Goal: Information Seeking & Learning: Learn about a topic

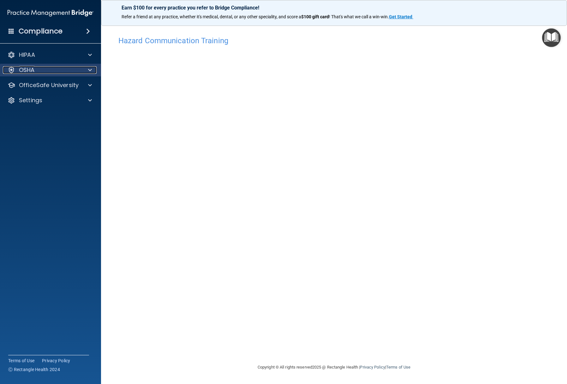
click at [83, 69] on div at bounding box center [89, 70] width 16 height 8
click at [83, 72] on div at bounding box center [89, 70] width 16 height 8
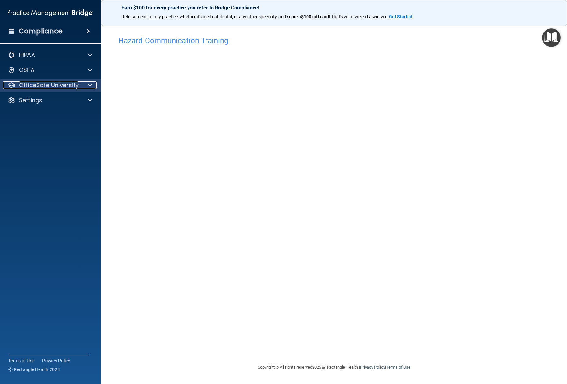
click at [83, 86] on div at bounding box center [89, 85] width 16 height 8
click at [516, 75] on div "Hazard Communication Training This course doesn’t expire until . Are you sure y…" at bounding box center [334, 198] width 441 height 331
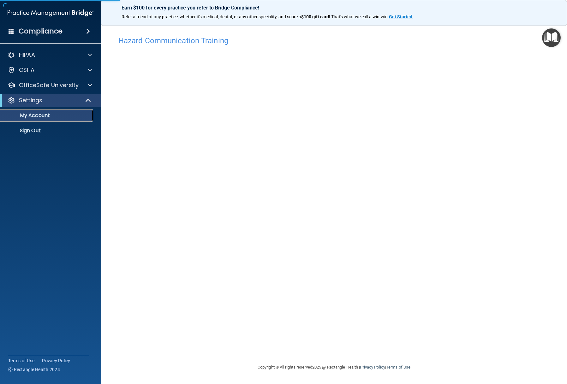
click at [62, 118] on p "My Account" at bounding box center [47, 115] width 86 height 6
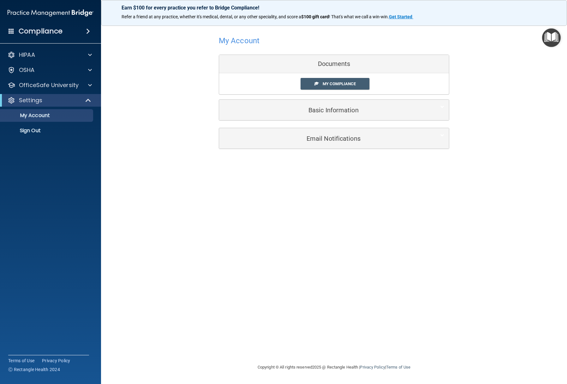
click at [339, 64] on div "Documents" at bounding box center [334, 64] width 230 height 18
click at [344, 84] on span "My Compliance" at bounding box center [339, 83] width 33 height 5
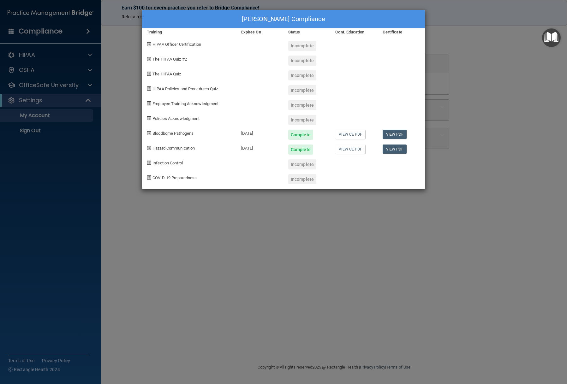
click at [341, 203] on div "Hanna Garvey's Compliance Training Expires On Status Cont. Education Certificat…" at bounding box center [283, 192] width 567 height 384
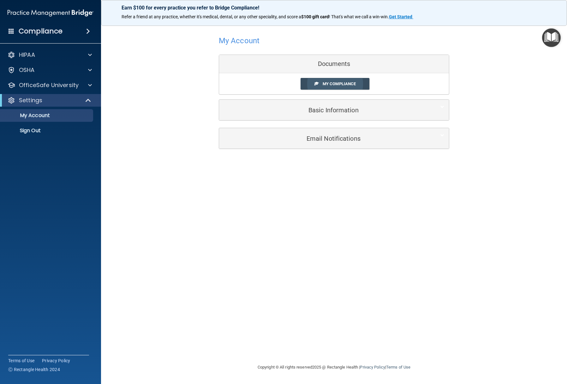
click at [348, 79] on link "My Compliance" at bounding box center [335, 84] width 69 height 12
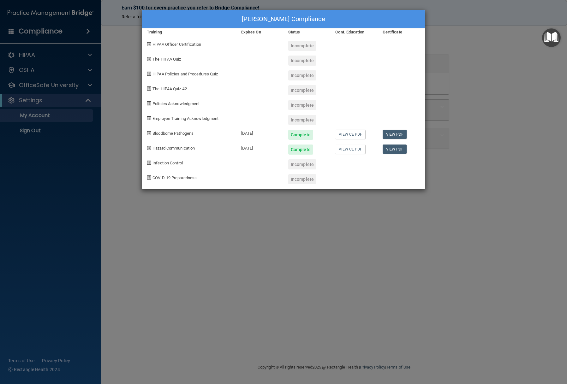
click at [567, 175] on html "Compliance HIPAA Documents and Policies Report an Incident Business Associates …" at bounding box center [283, 192] width 567 height 384
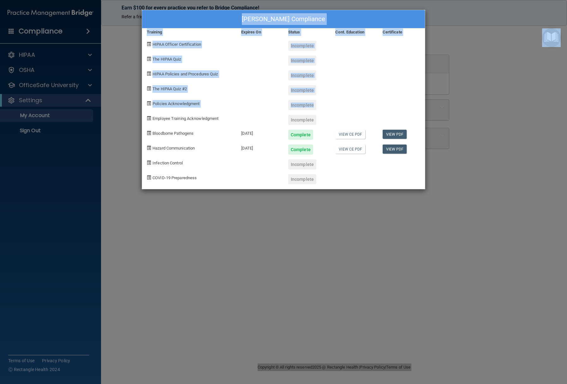
click at [492, 75] on div "Hanna Garvey's Compliance Training Expires On Status Cont. Education Certificat…" at bounding box center [283, 192] width 567 height 384
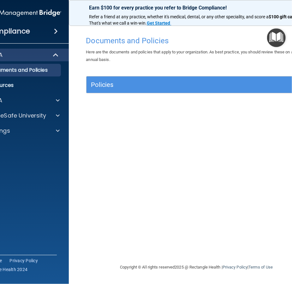
click at [291, 108] on html "Compliance HIPAA Documents and Policies Report an Incident Business Associates …" at bounding box center [146, 142] width 292 height 284
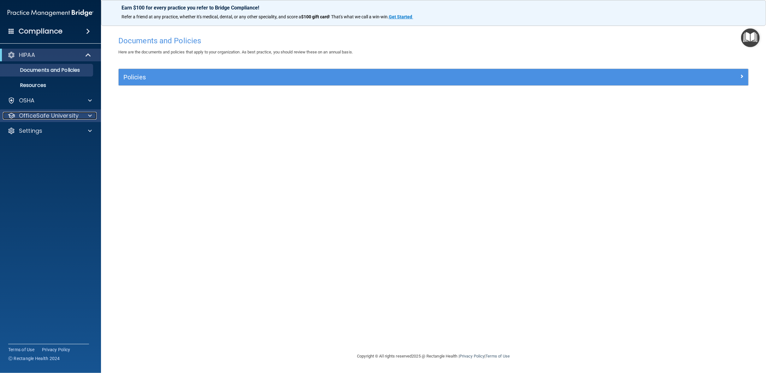
click at [70, 116] on p "OfficeSafe University" at bounding box center [49, 116] width 60 height 8
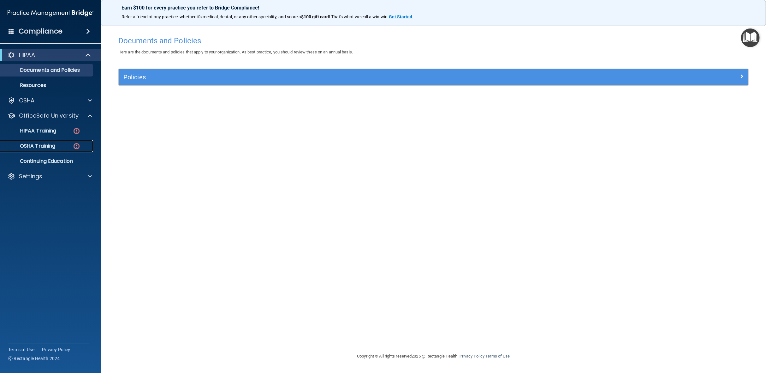
click at [56, 146] on div "OSHA Training" at bounding box center [47, 146] width 86 height 6
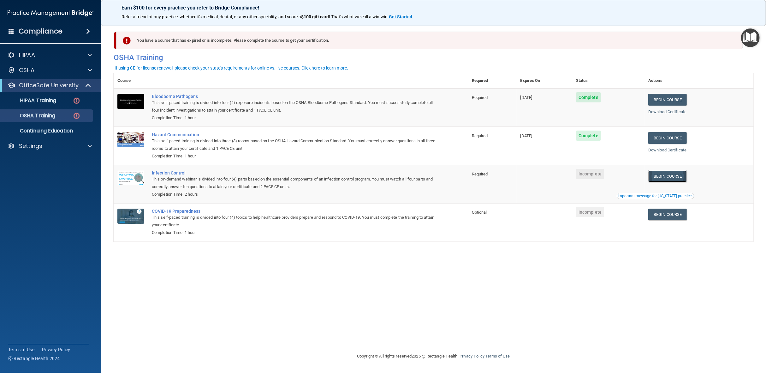
click at [291, 175] on link "Begin Course" at bounding box center [668, 176] width 39 height 12
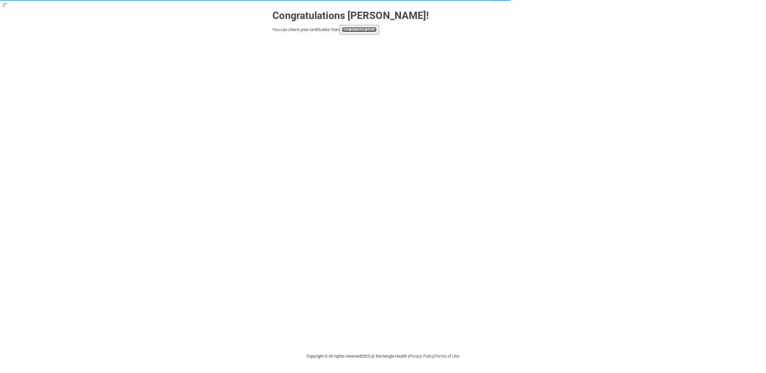
click at [350, 30] on link "your account page!" at bounding box center [359, 29] width 34 height 5
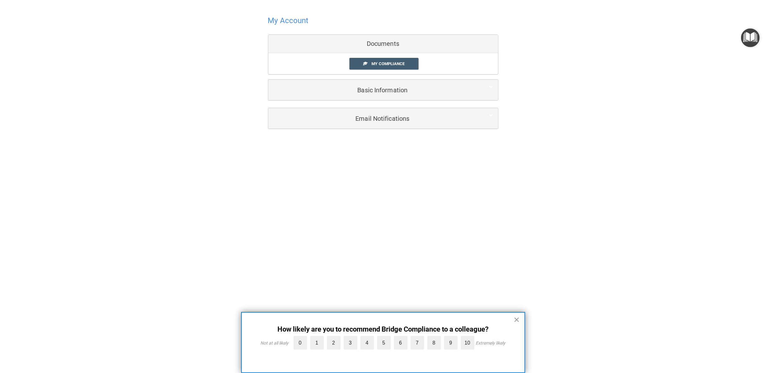
click at [516, 320] on button "×" at bounding box center [517, 319] width 6 height 10
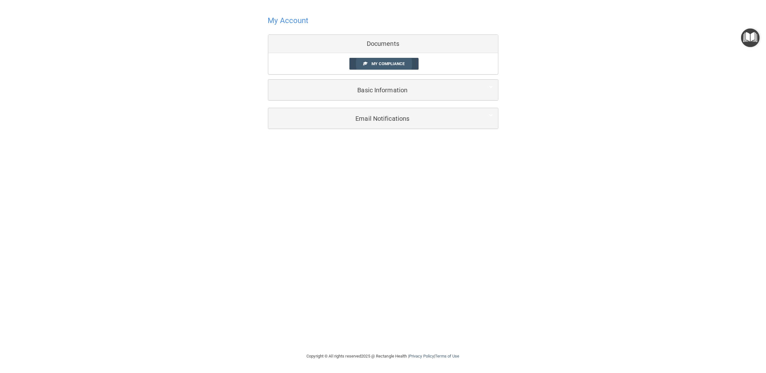
click at [378, 62] on span "My Compliance" at bounding box center [388, 63] width 33 height 5
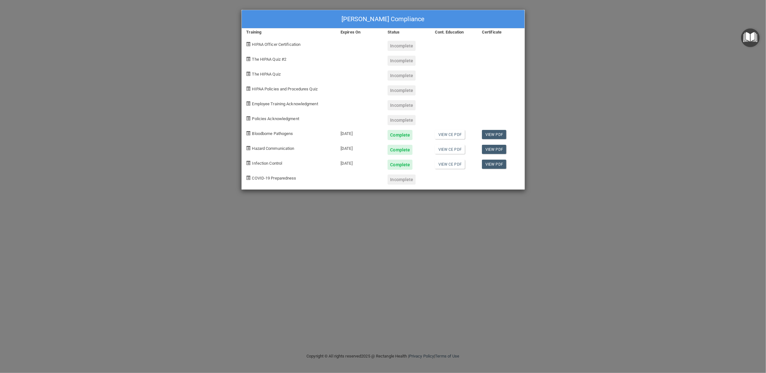
click at [399, 180] on div "Incomplete" at bounding box center [402, 179] width 28 height 10
click at [130, 49] on div "Hanna Garvey's Compliance Training Expires On Status Cont. Education Certificat…" at bounding box center [383, 186] width 766 height 373
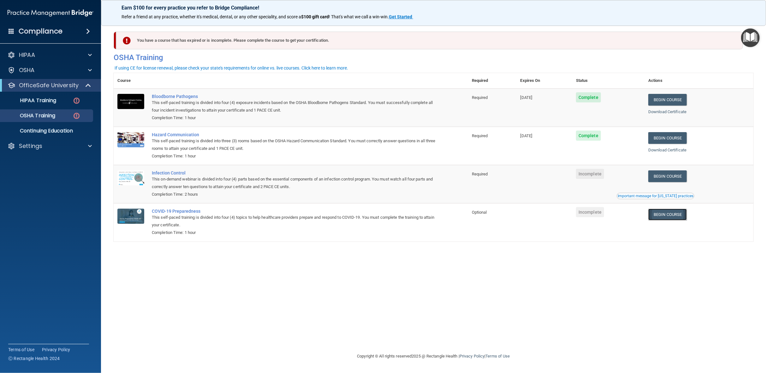
click at [667, 214] on link "Begin Course" at bounding box center [668, 214] width 39 height 12
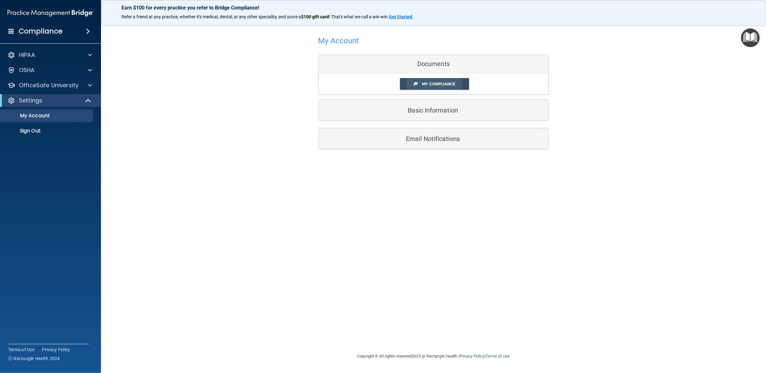
click at [433, 84] on span "My Compliance" at bounding box center [438, 83] width 33 height 5
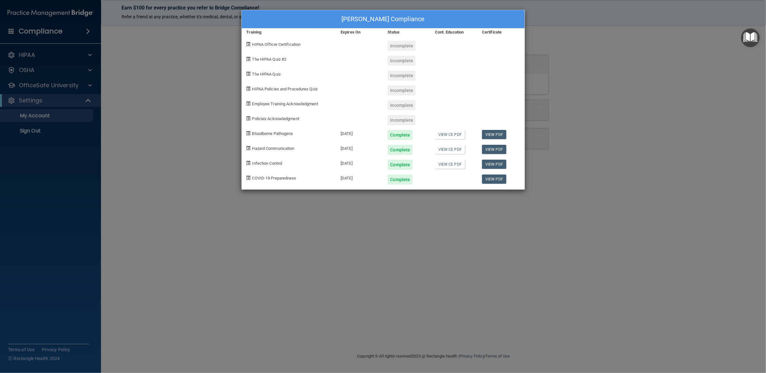
click at [313, 212] on div "Hanna Garvey's Compliance Training Expires On Status Cont. Education Certificat…" at bounding box center [383, 186] width 766 height 373
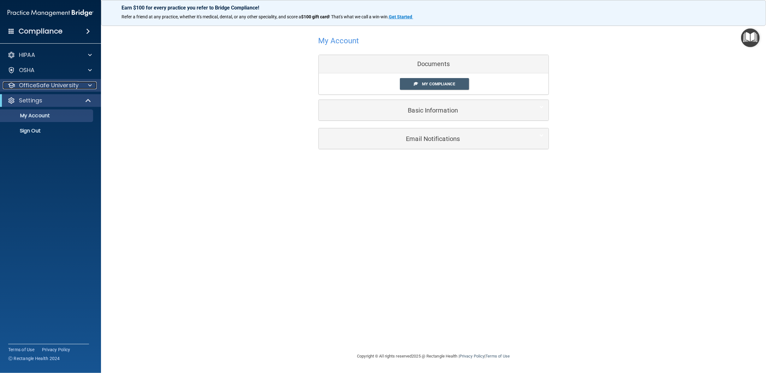
click at [67, 86] on p "OfficeSafe University" at bounding box center [49, 85] width 60 height 8
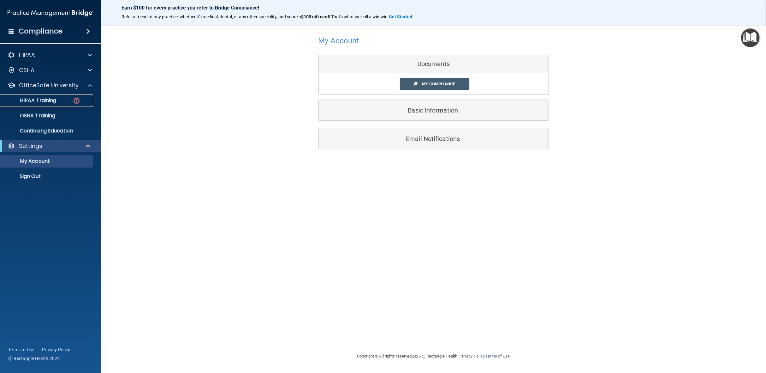
click at [70, 99] on div "HIPAA Training" at bounding box center [47, 100] width 86 height 6
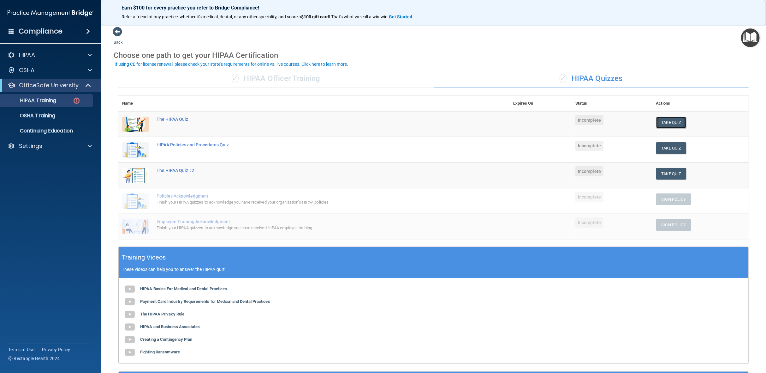
click at [669, 121] on button "Take Quiz" at bounding box center [672, 123] width 30 height 12
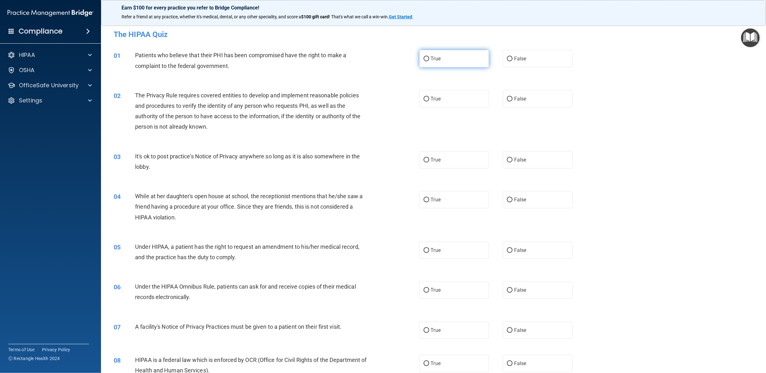
click at [433, 58] on span "True" at bounding box center [436, 59] width 10 height 6
click at [429, 58] on input "True" at bounding box center [427, 59] width 6 height 5
radio input "true"
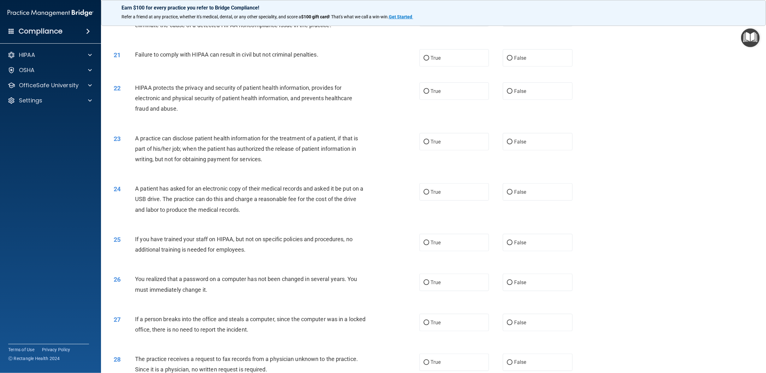
scroll to position [951, 0]
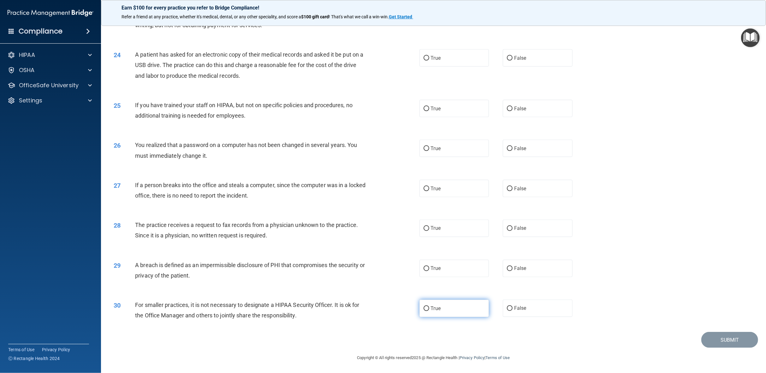
click at [443, 311] on label "True" at bounding box center [455, 307] width 70 height 17
click at [429, 311] on input "True" at bounding box center [427, 308] width 6 height 5
radio input "true"
click at [431, 267] on span "True" at bounding box center [436, 268] width 10 height 6
click at [429, 267] on input "True" at bounding box center [427, 268] width 6 height 5
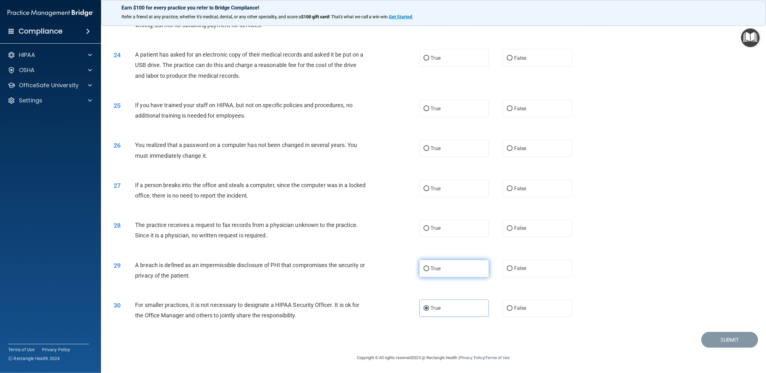
radio input "true"
click at [297, 237] on div "The practice receives a request to fax records from a physician unknown to the …" at bounding box center [253, 229] width 237 height 21
click at [539, 227] on label "False" at bounding box center [538, 227] width 70 height 17
click at [513, 227] on input "False" at bounding box center [510, 228] width 6 height 5
radio input "true"
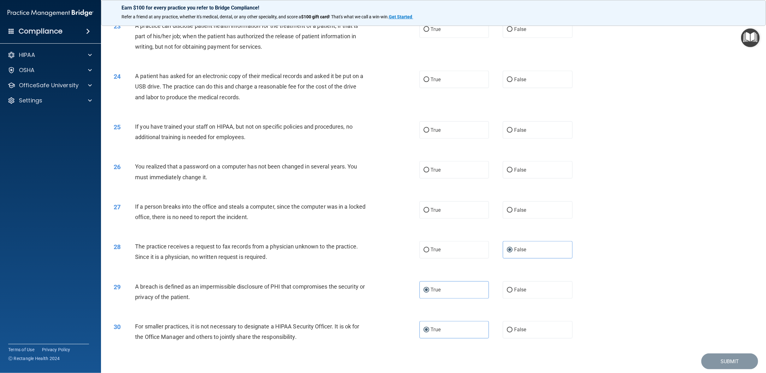
scroll to position [920, 0]
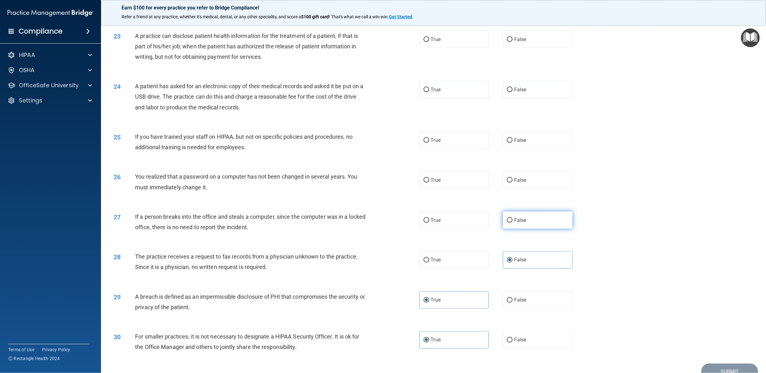
drag, startPoint x: 512, startPoint y: 222, endPoint x: 505, endPoint y: 221, distance: 6.8
click at [514, 222] on span "False" at bounding box center [520, 220] width 12 height 6
click at [512, 222] on input "False" at bounding box center [510, 220] width 6 height 5
radio input "true"
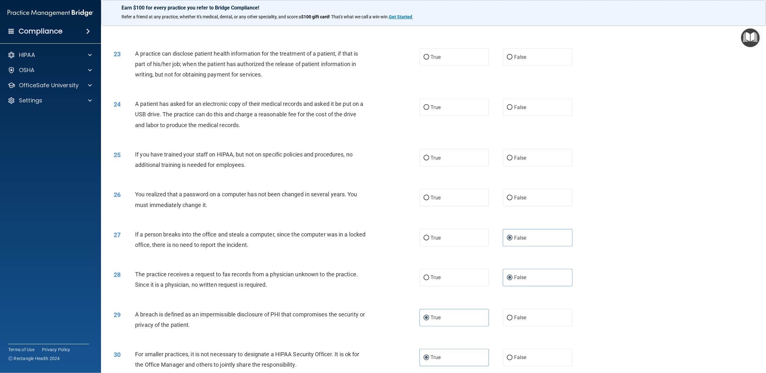
scroll to position [888, 0]
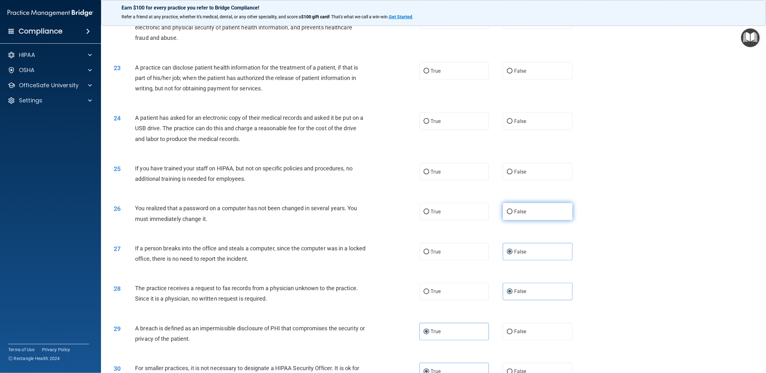
click at [510, 209] on label "False" at bounding box center [538, 211] width 70 height 17
click at [510, 209] on input "False" at bounding box center [510, 211] width 6 height 5
radio input "true"
click at [524, 173] on label "False" at bounding box center [538, 171] width 70 height 17
click at [513, 173] on input "False" at bounding box center [510, 172] width 6 height 5
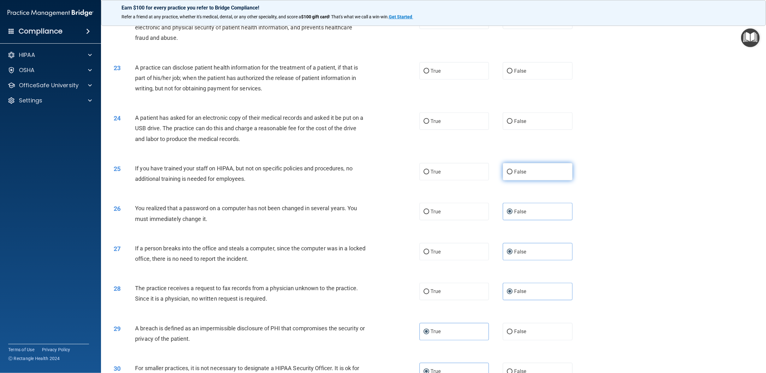
radio input "true"
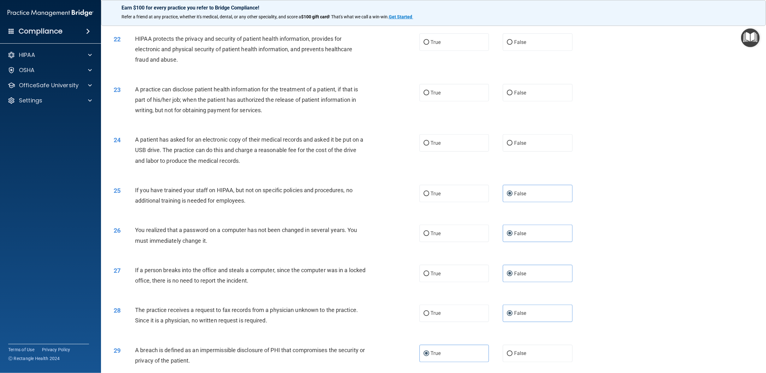
scroll to position [856, 0]
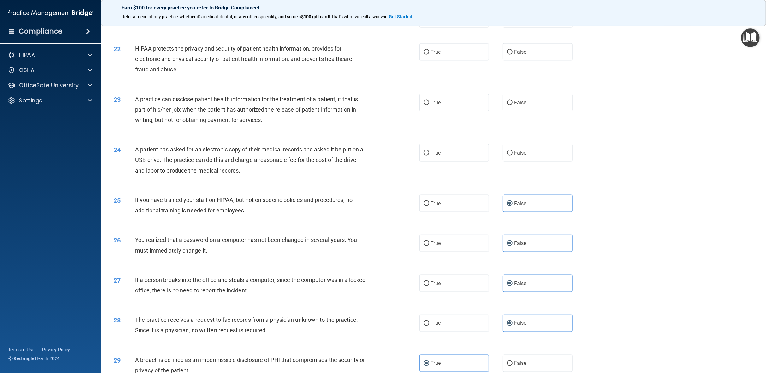
click at [276, 177] on div "24 A patient has asked for an electronic copy of their medical records and aske…" at bounding box center [266, 161] width 325 height 35
click at [243, 166] on div "A patient has asked for an electronic copy of their medical records and asked i…" at bounding box center [253, 160] width 237 height 32
click at [507, 151] on input "False" at bounding box center [510, 153] width 6 height 5
radio input "true"
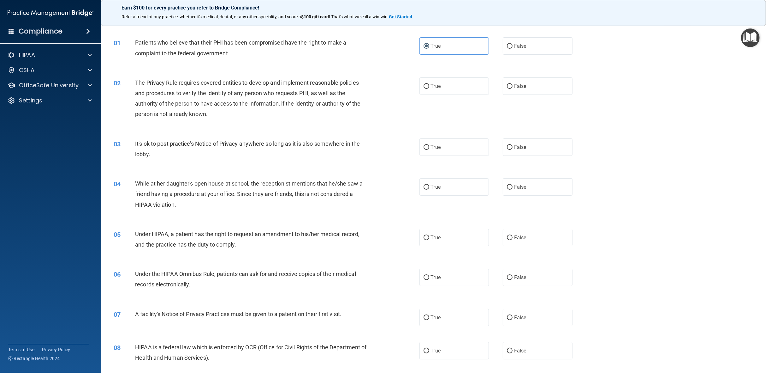
scroll to position [32, 0]
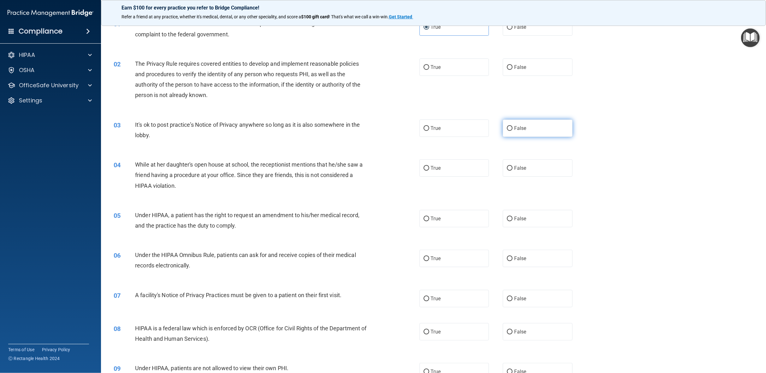
click at [514, 128] on span "False" at bounding box center [520, 128] width 12 height 6
click at [513, 128] on input "False" at bounding box center [510, 128] width 6 height 5
radio input "true"
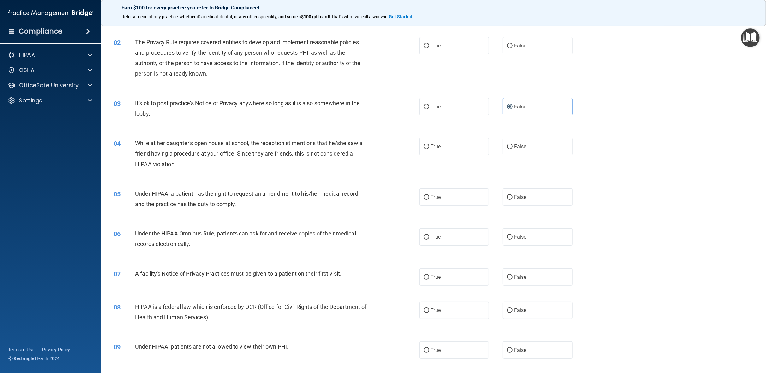
scroll to position [63, 0]
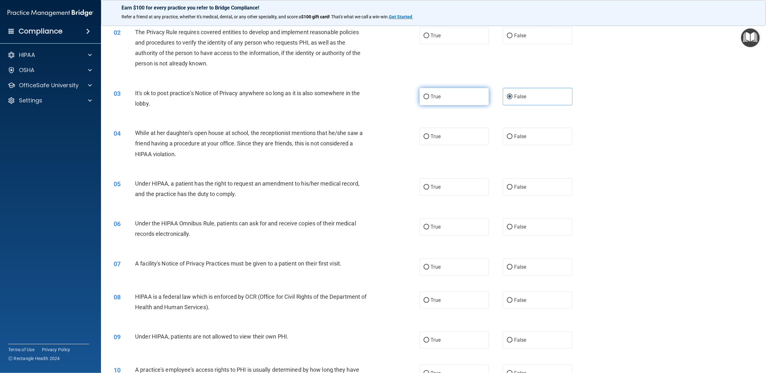
click at [424, 96] on input "True" at bounding box center [427, 96] width 6 height 5
radio input "true"
radio input "false"
click at [436, 137] on span "True" at bounding box center [436, 136] width 10 height 6
click at [429, 137] on input "True" at bounding box center [427, 136] width 6 height 5
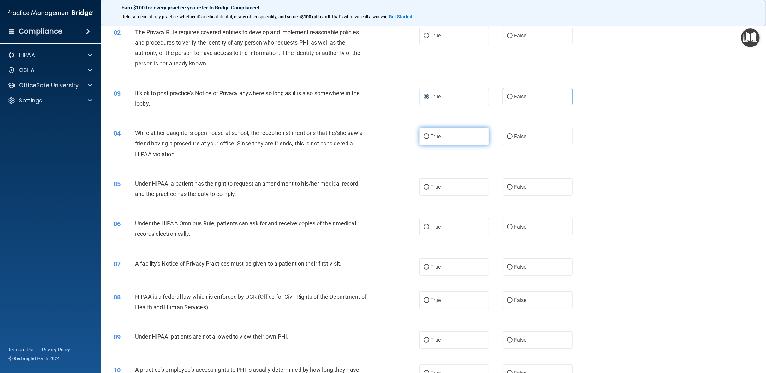
radio input "true"
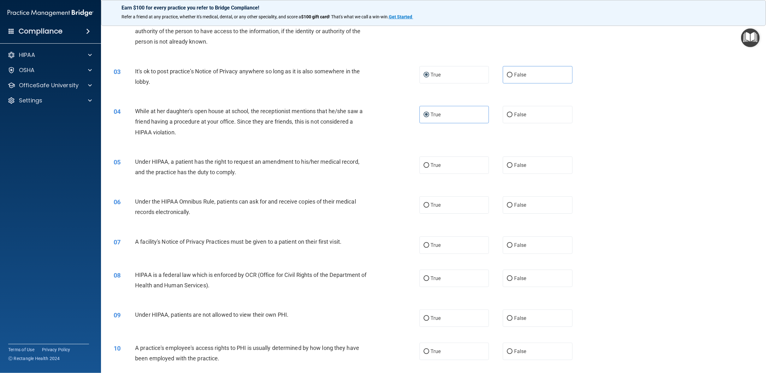
scroll to position [95, 0]
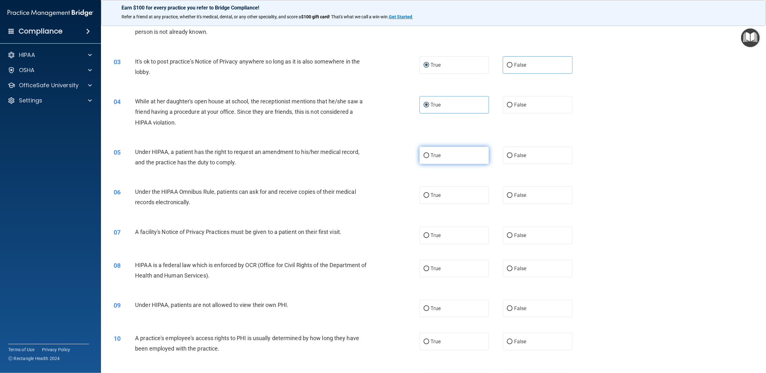
click at [431, 157] on span "True" at bounding box center [436, 155] width 10 height 6
click at [429, 157] on input "True" at bounding box center [427, 155] width 6 height 5
radio input "true"
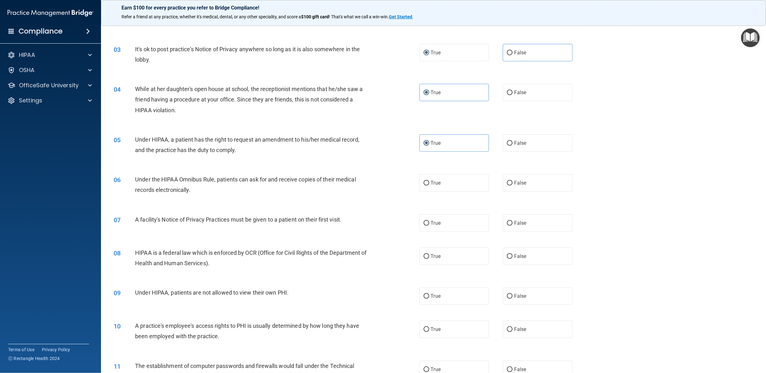
scroll to position [126, 0]
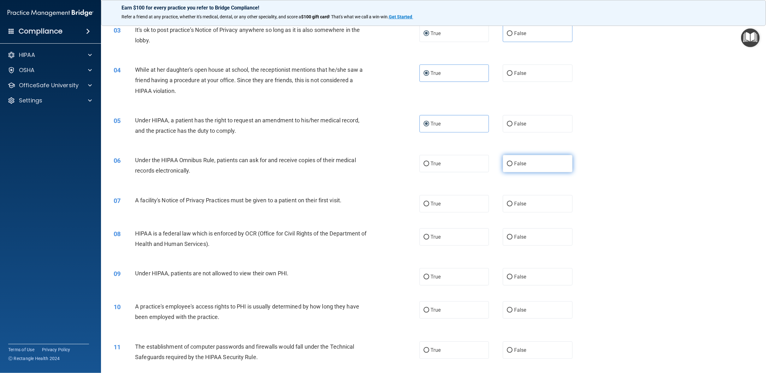
drag, startPoint x: 519, startPoint y: 164, endPoint x: 514, endPoint y: 164, distance: 5.1
click at [519, 164] on span "False" at bounding box center [520, 163] width 12 height 6
click at [513, 164] on input "False" at bounding box center [510, 163] width 6 height 5
radio input "true"
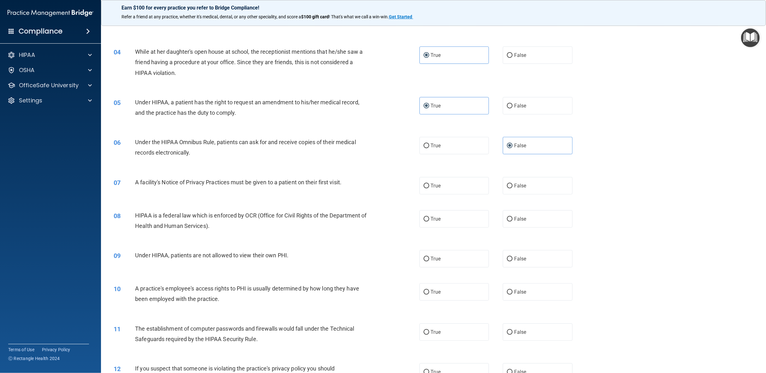
scroll to position [158, 0]
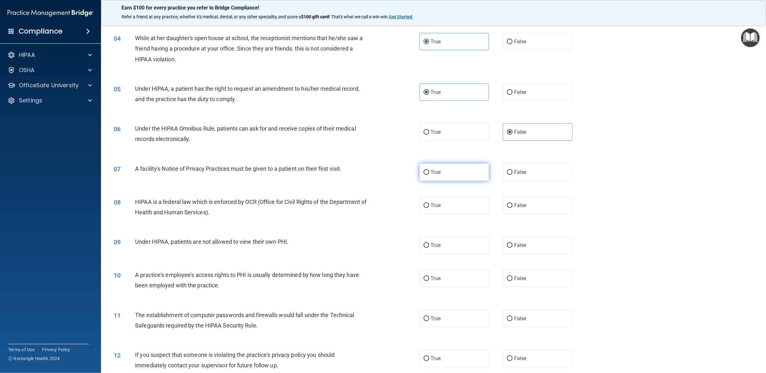
click at [453, 175] on label "True" at bounding box center [455, 171] width 70 height 17
click at [429, 175] on input "True" at bounding box center [427, 172] width 6 height 5
radio input "true"
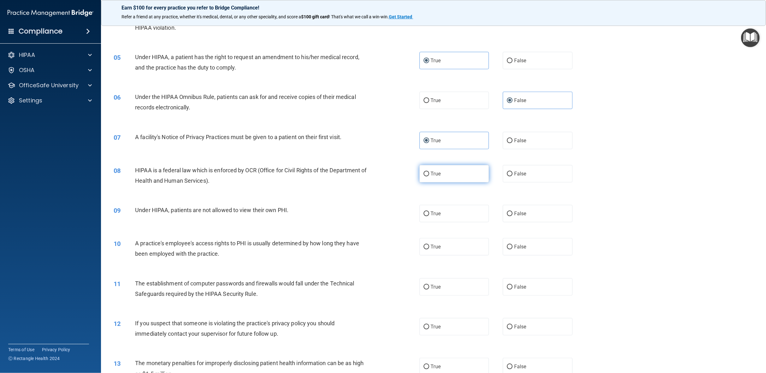
drag, startPoint x: 442, startPoint y: 173, endPoint x: 439, endPoint y: 175, distance: 3.7
click at [442, 173] on label "True" at bounding box center [455, 173] width 70 height 17
click at [429, 173] on input "True" at bounding box center [427, 173] width 6 height 5
radio input "true"
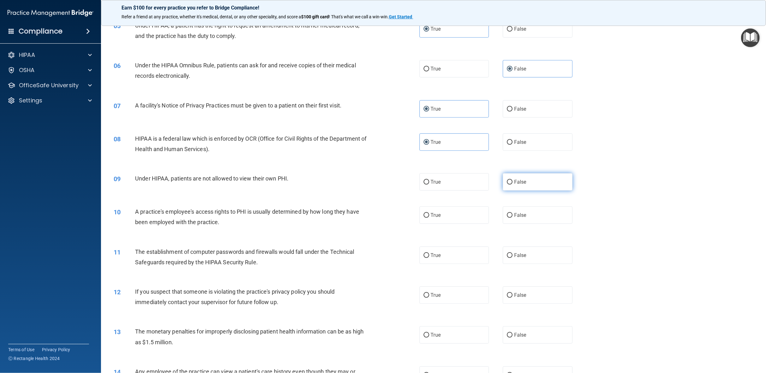
click at [543, 178] on label "False" at bounding box center [538, 181] width 70 height 17
click at [513, 180] on input "False" at bounding box center [510, 182] width 6 height 5
radio input "true"
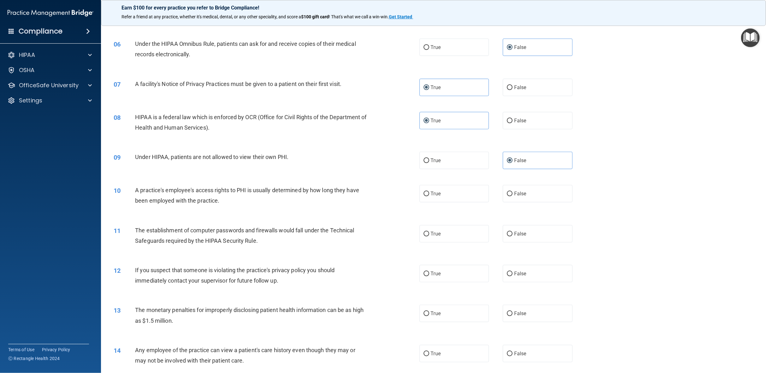
scroll to position [253, 0]
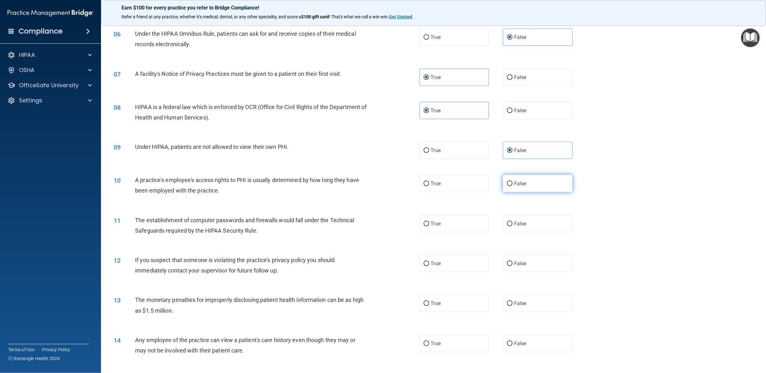
click at [508, 187] on label "False" at bounding box center [538, 183] width 70 height 17
click at [508, 186] on input "False" at bounding box center [510, 183] width 6 height 5
radio input "true"
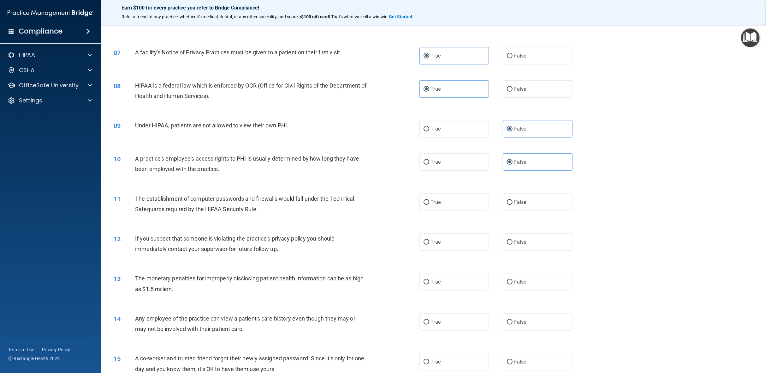
scroll to position [284, 0]
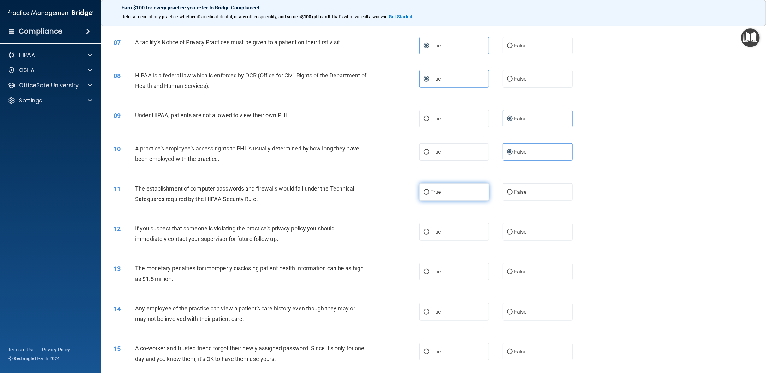
click at [443, 198] on label "True" at bounding box center [455, 191] width 70 height 17
click at [429, 195] on input "True" at bounding box center [427, 192] width 6 height 5
radio input "true"
click at [431, 238] on label "True" at bounding box center [455, 231] width 70 height 17
click at [429, 234] on input "True" at bounding box center [427, 232] width 6 height 5
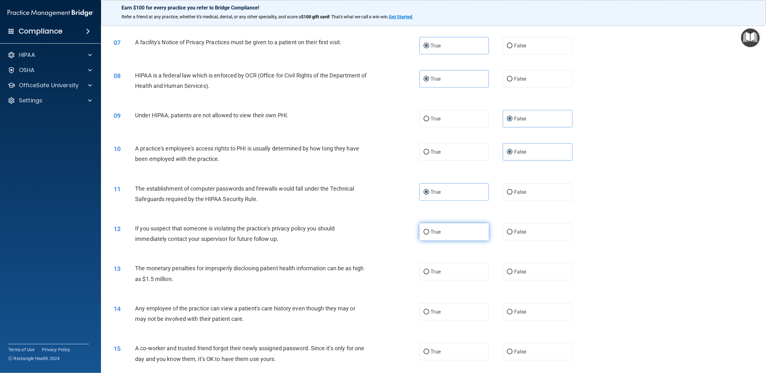
radio input "true"
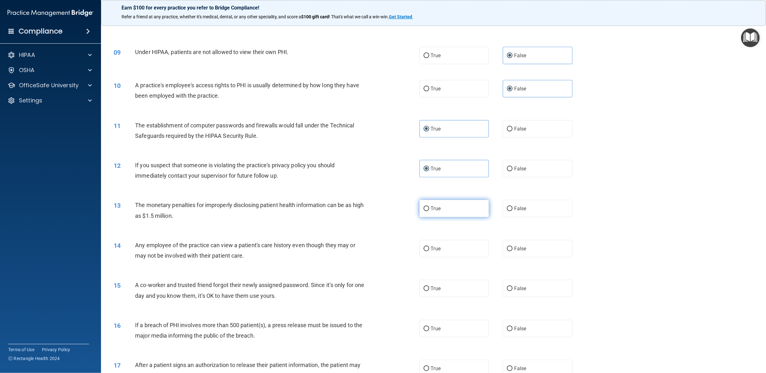
click at [453, 213] on label "True" at bounding box center [455, 208] width 70 height 17
click at [429, 211] on input "True" at bounding box center [427, 208] width 6 height 5
radio input "true"
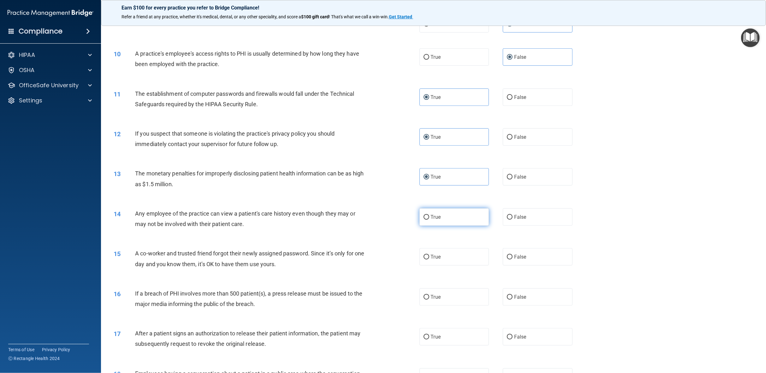
click at [428, 220] on label "True" at bounding box center [455, 216] width 70 height 17
click at [428, 219] on input "True" at bounding box center [427, 217] width 6 height 5
radio input "true"
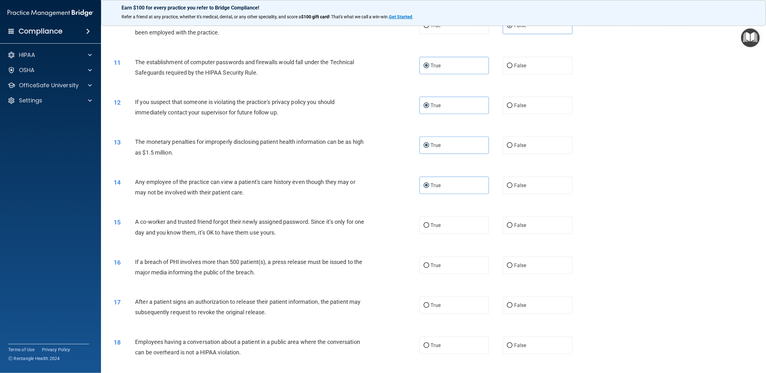
scroll to position [442, 0]
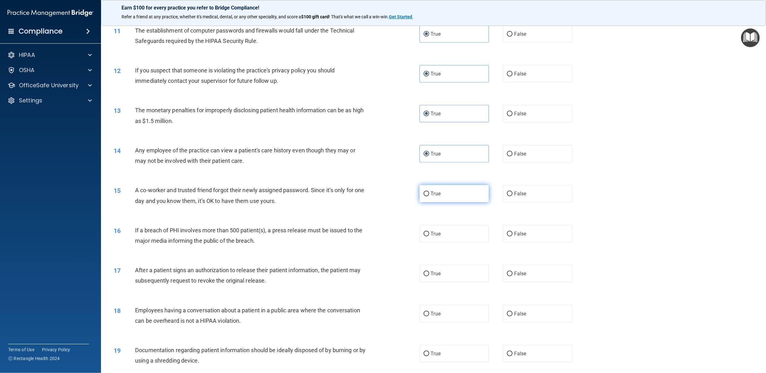
click at [436, 193] on span "True" at bounding box center [436, 193] width 10 height 6
click at [429, 193] on input "True" at bounding box center [427, 193] width 6 height 5
radio input "true"
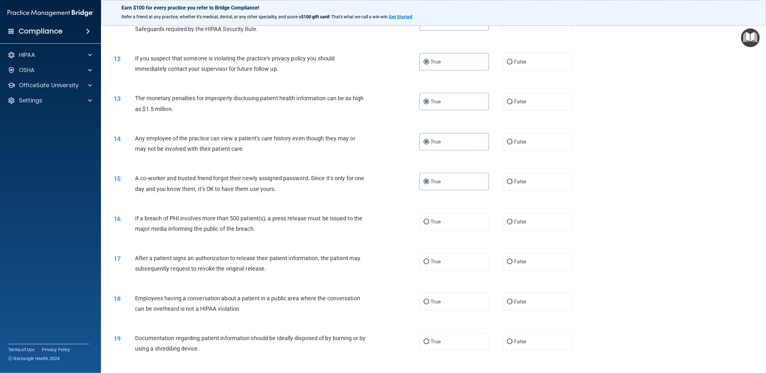
scroll to position [474, 0]
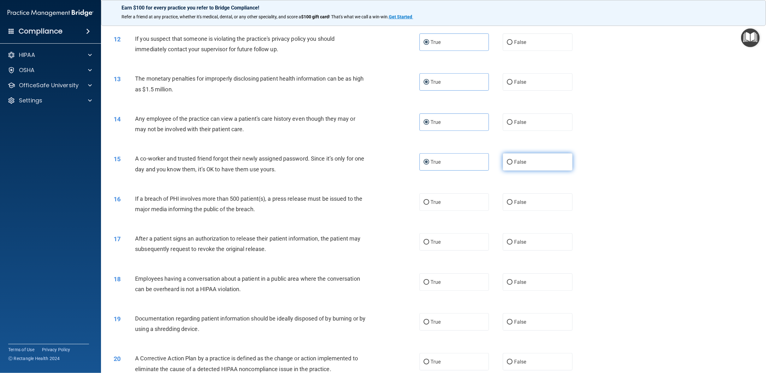
click at [513, 170] on label "False" at bounding box center [538, 161] width 70 height 17
click at [513, 165] on input "False" at bounding box center [510, 162] width 6 height 5
radio input "true"
radio input "false"
click at [514, 198] on label "False" at bounding box center [538, 201] width 70 height 17
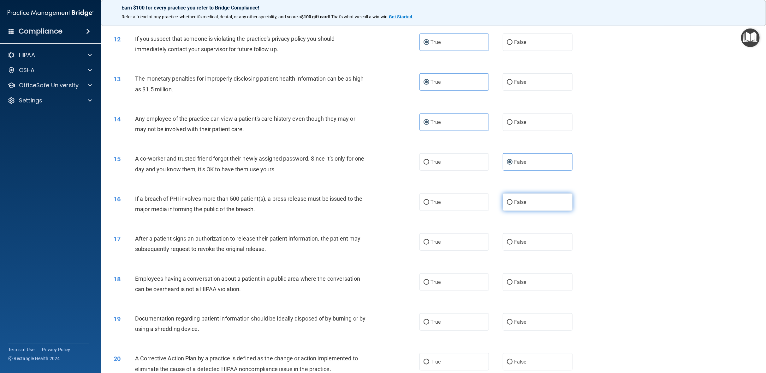
click at [513, 200] on input "False" at bounding box center [510, 202] width 6 height 5
radio input "true"
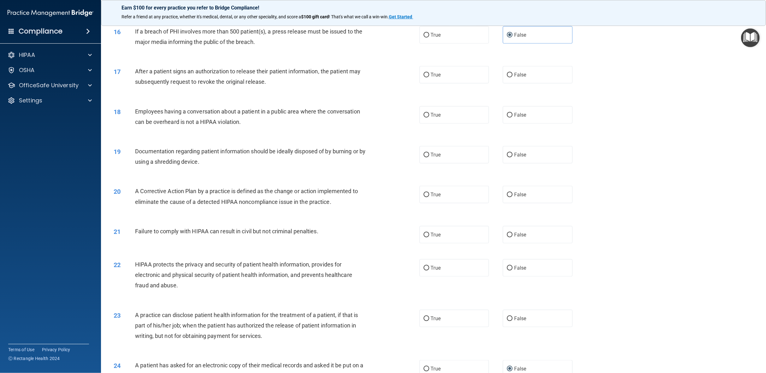
scroll to position [644, 0]
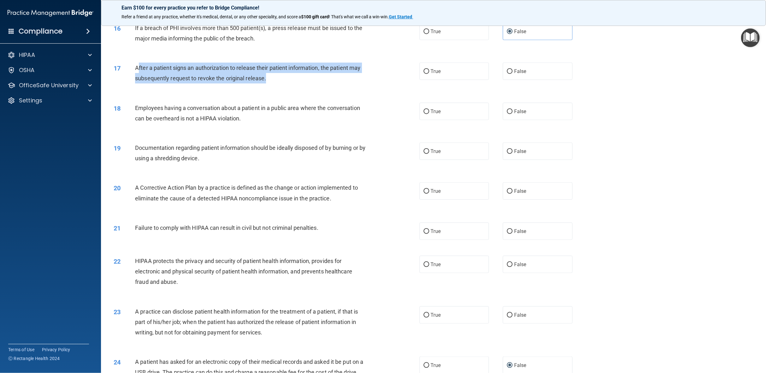
drag, startPoint x: 137, startPoint y: 69, endPoint x: 333, endPoint y: 77, distance: 196.6
click at [333, 77] on div "After a patient signs an authorization to release their patient information, th…" at bounding box center [253, 73] width 237 height 21
click at [277, 81] on div "After a patient signs an authorization to release their patient information, th…" at bounding box center [253, 73] width 237 height 21
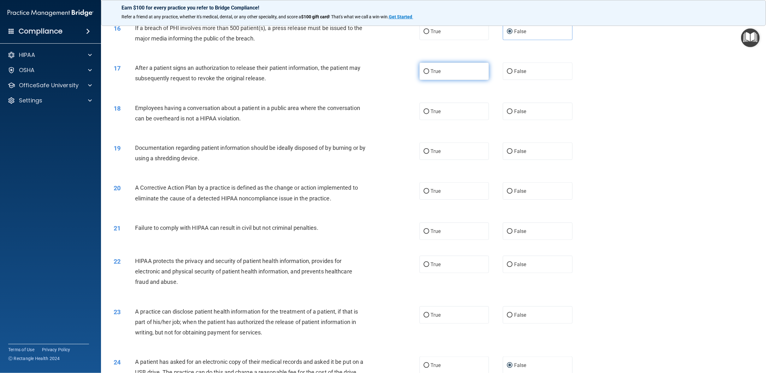
click at [434, 72] on span "True" at bounding box center [436, 71] width 10 height 6
click at [429, 72] on input "True" at bounding box center [427, 71] width 6 height 5
radio input "true"
click at [540, 110] on label "False" at bounding box center [538, 111] width 70 height 17
click at [513, 110] on input "False" at bounding box center [510, 111] width 6 height 5
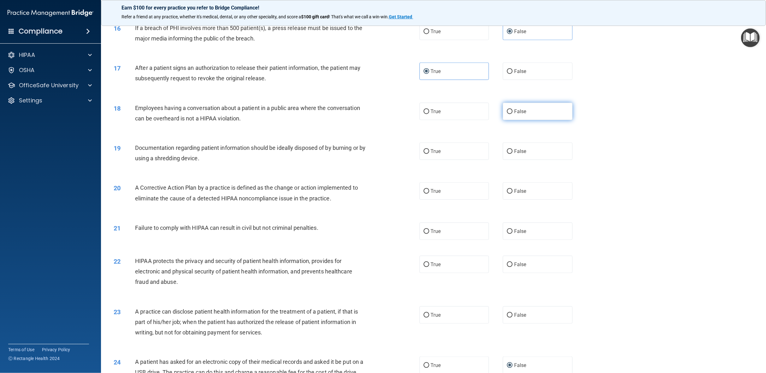
radio input "true"
drag, startPoint x: 427, startPoint y: 113, endPoint x: 423, endPoint y: 111, distance: 4.2
click at [427, 113] on label "True" at bounding box center [455, 111] width 70 height 17
click at [427, 113] on input "True" at bounding box center [427, 111] width 6 height 5
radio input "true"
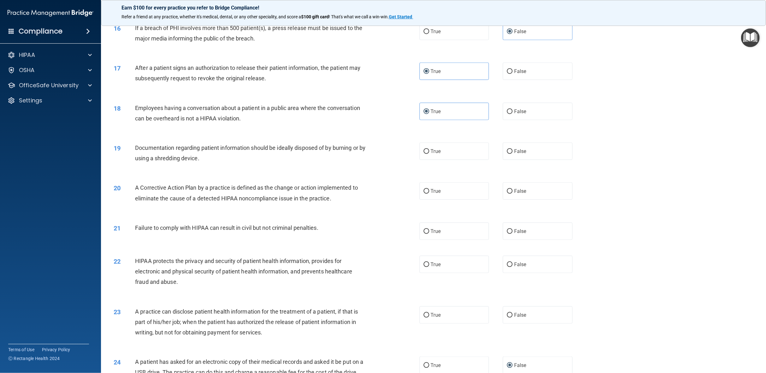
drag, startPoint x: 519, startPoint y: 112, endPoint x: 498, endPoint y: 115, distance: 20.4
click at [518, 112] on span "False" at bounding box center [520, 111] width 12 height 6
click at [513, 112] on input "False" at bounding box center [510, 111] width 6 height 5
radio input "true"
radio input "false"
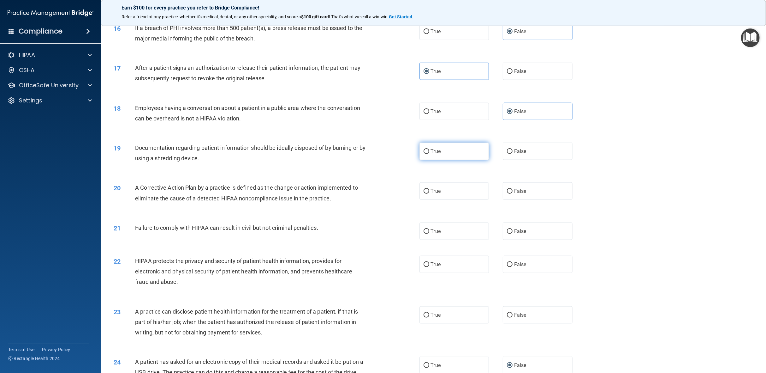
click at [426, 151] on input "True" at bounding box center [427, 151] width 6 height 5
radio input "true"
click at [435, 233] on span "True" at bounding box center [436, 231] width 10 height 6
click at [429, 233] on input "True" at bounding box center [427, 231] width 6 height 5
radio input "true"
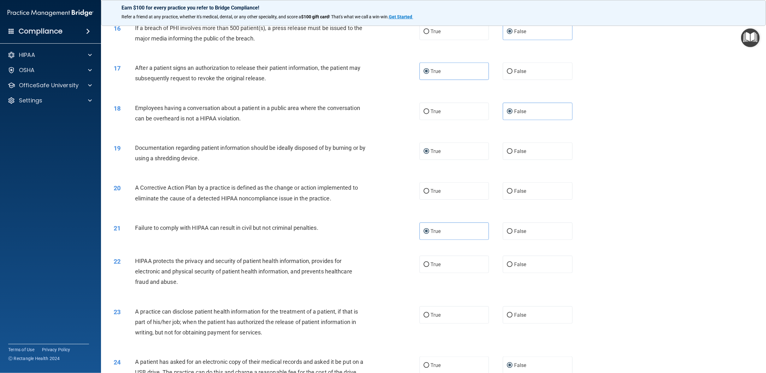
click at [337, 225] on div "Failure to comply with HIPAA can result in civil but not criminal penalties." at bounding box center [253, 227] width 237 height 10
click at [434, 196] on label "True" at bounding box center [455, 190] width 70 height 17
click at [429, 194] on input "True" at bounding box center [427, 191] width 6 height 5
radio input "true"
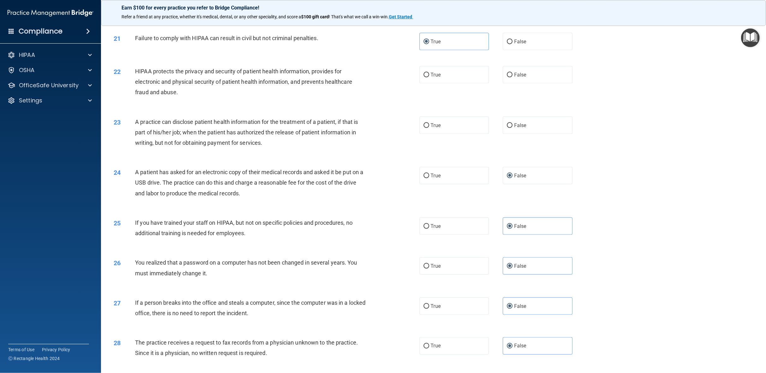
scroll to position [825, 0]
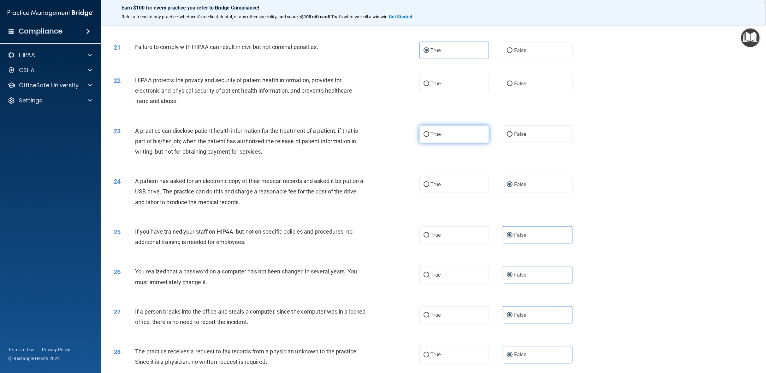
click at [442, 135] on label "True" at bounding box center [455, 133] width 70 height 17
click at [429, 135] on input "True" at bounding box center [427, 134] width 6 height 5
radio input "true"
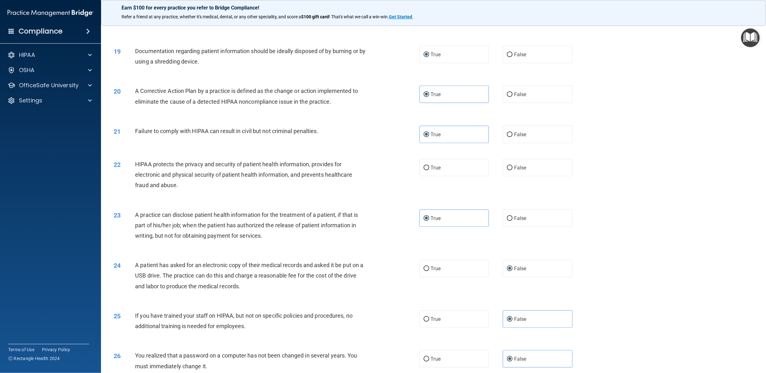
scroll to position [667, 0]
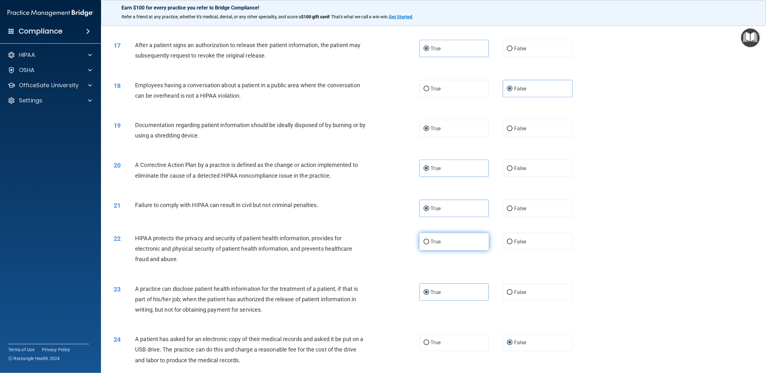
click at [469, 236] on label "True" at bounding box center [455, 241] width 70 height 17
click at [429, 239] on input "True" at bounding box center [427, 241] width 6 height 5
radio input "true"
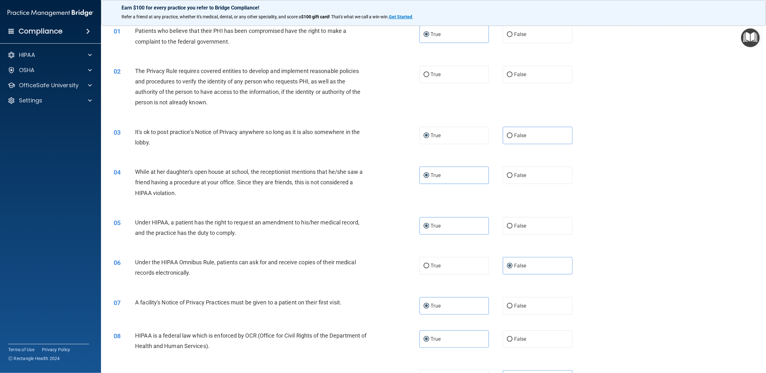
scroll to position [0, 0]
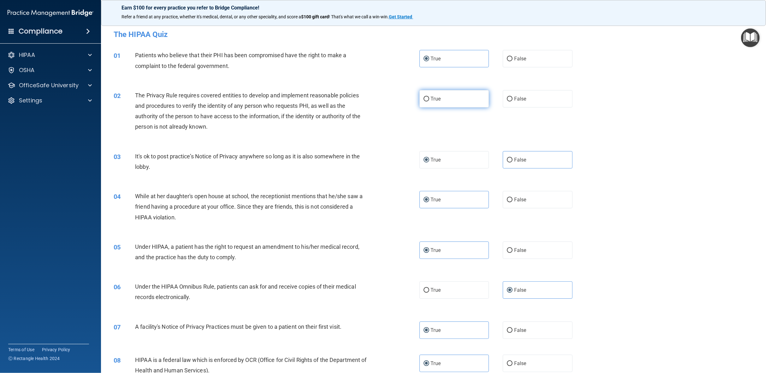
click at [451, 97] on label "True" at bounding box center [455, 98] width 70 height 17
click at [429, 97] on input "True" at bounding box center [427, 99] width 6 height 5
radio input "true"
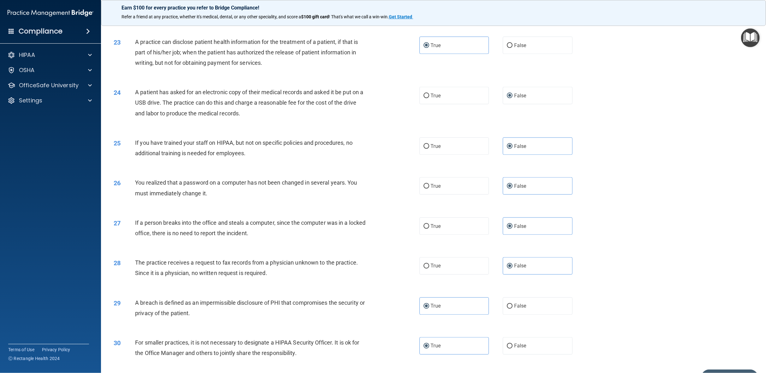
scroll to position [951, 0]
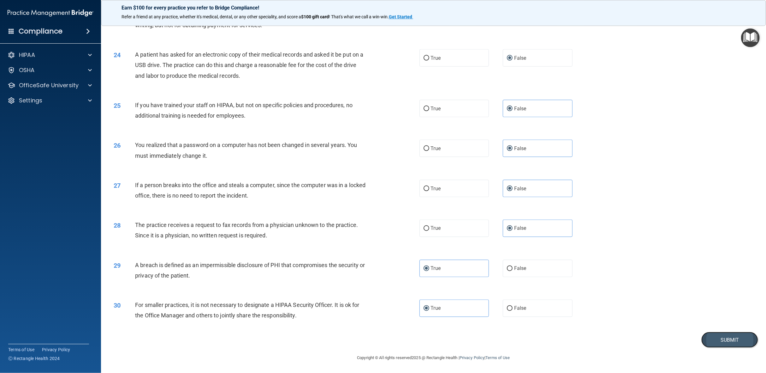
click at [717, 339] on button "Submit" at bounding box center [730, 340] width 57 height 16
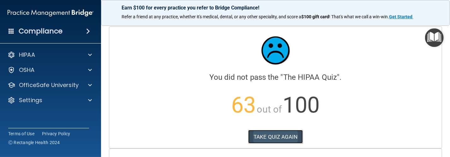
click at [290, 132] on button "TAKE QUIZ AGAIN" at bounding box center [275, 137] width 55 height 14
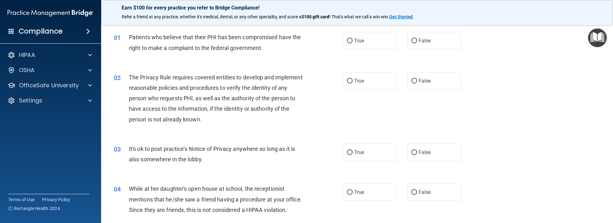
scroll to position [32, 0]
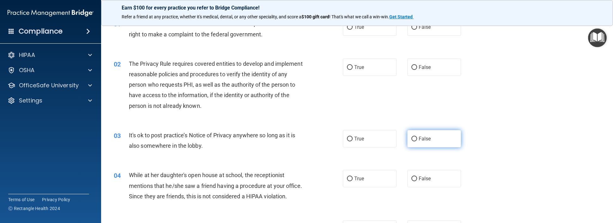
click at [441, 135] on label "False" at bounding box center [434, 138] width 54 height 17
click at [417, 136] on input "False" at bounding box center [414, 138] width 6 height 5
radio input "true"
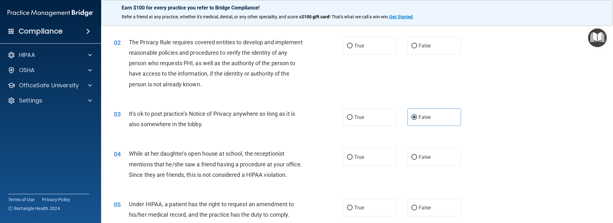
scroll to position [63, 0]
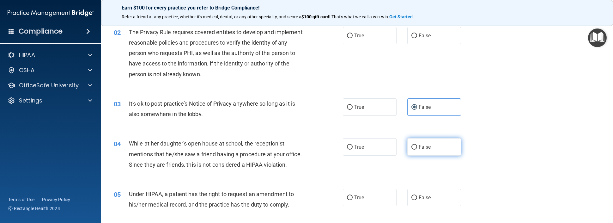
click at [413, 147] on input "False" at bounding box center [414, 147] width 6 height 5
radio input "true"
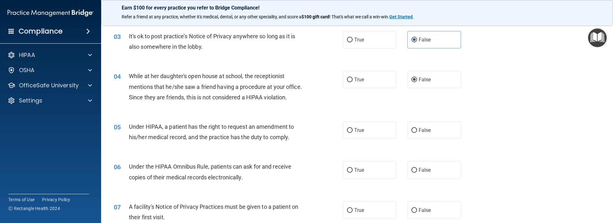
scroll to position [158, 0]
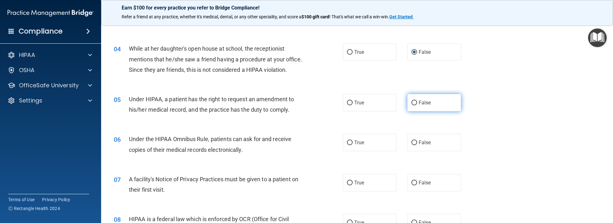
click at [436, 110] on label "False" at bounding box center [434, 102] width 54 height 17
click at [417, 105] on input "False" at bounding box center [414, 102] width 6 height 5
radio input "true"
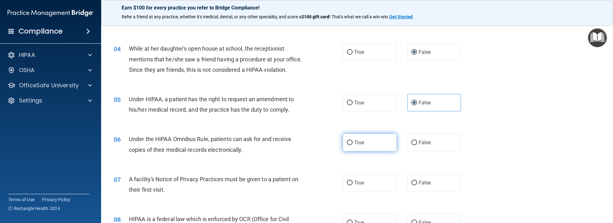
click at [359, 145] on span "True" at bounding box center [359, 142] width 10 height 6
click at [352, 145] on input "True" at bounding box center [350, 142] width 6 height 5
radio input "true"
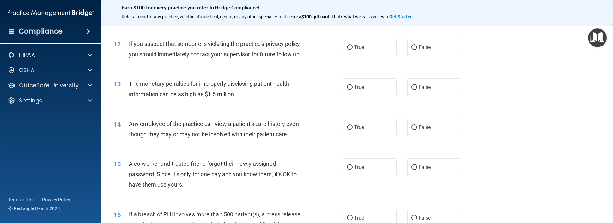
scroll to position [505, 0]
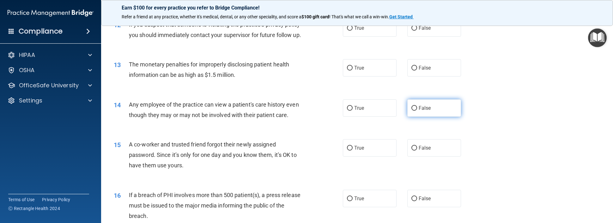
click at [422, 111] on span "False" at bounding box center [424, 108] width 12 height 6
click at [417, 111] on input "False" at bounding box center [414, 108] width 6 height 5
radio input "true"
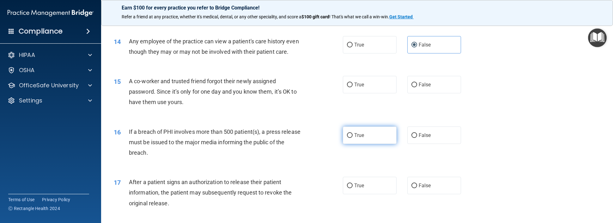
click at [347, 138] on input "True" at bounding box center [350, 135] width 6 height 5
radio input "true"
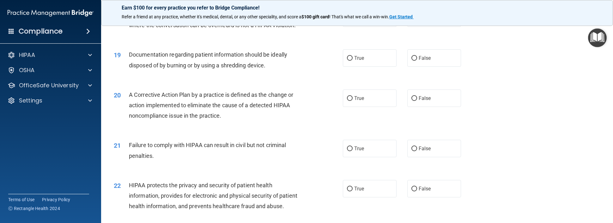
scroll to position [821, 0]
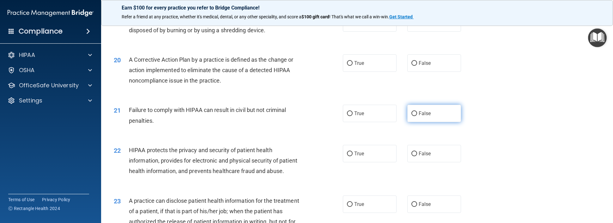
click at [412, 122] on label "False" at bounding box center [434, 113] width 54 height 17
click at [412, 116] on input "False" at bounding box center [414, 113] width 6 height 5
radio input "true"
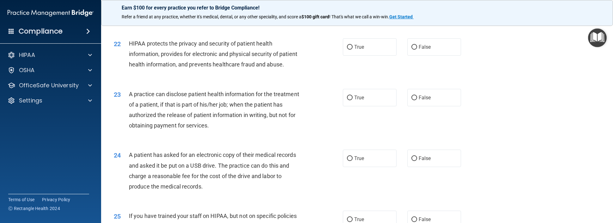
scroll to position [947, 0]
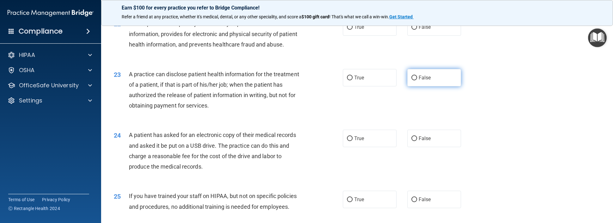
click at [426, 81] on span "False" at bounding box center [424, 78] width 12 height 6
click at [417, 80] on input "False" at bounding box center [414, 77] width 6 height 5
radio input "true"
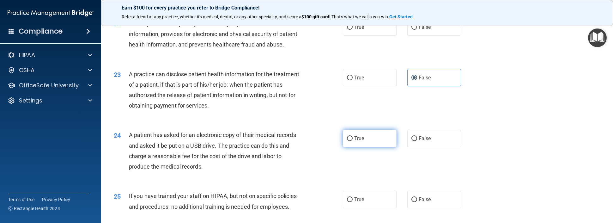
click at [351, 147] on label "True" at bounding box center [370, 137] width 54 height 17
click at [351, 141] on input "True" at bounding box center [350, 138] width 6 height 5
radio input "true"
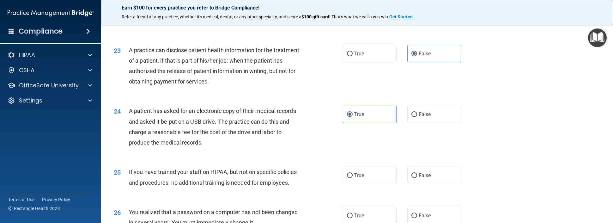
scroll to position [1042, 0]
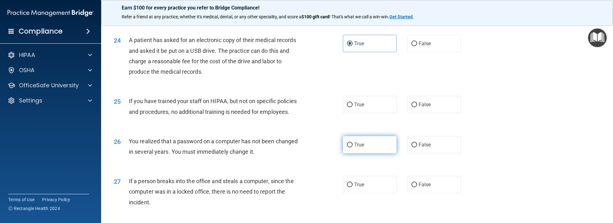
click at [362, 153] on label "True" at bounding box center [370, 144] width 54 height 17
click at [352, 147] on input "True" at bounding box center [350, 144] width 6 height 5
radio input "true"
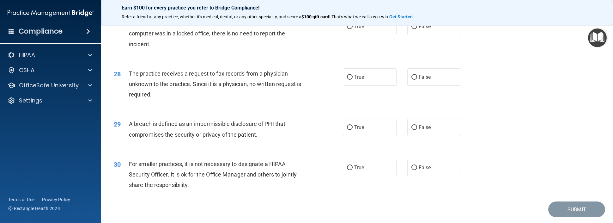
scroll to position [1251, 0]
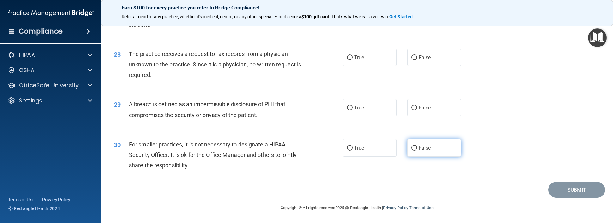
click at [407, 150] on label "False" at bounding box center [434, 147] width 54 height 17
click at [411, 150] on input "False" at bounding box center [414, 148] width 6 height 5
radio input "true"
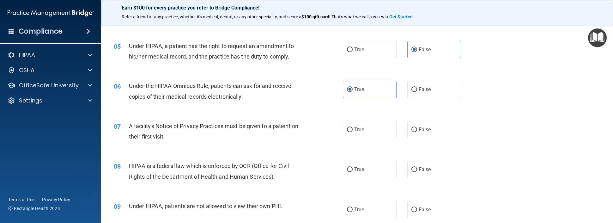
scroll to position [221, 0]
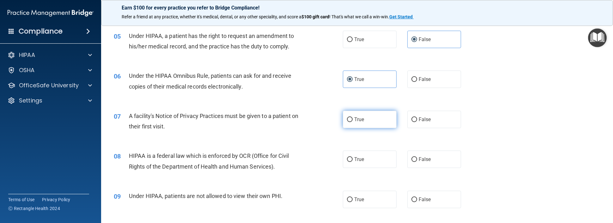
click at [348, 128] on label "True" at bounding box center [370, 119] width 54 height 17
click at [348, 122] on input "True" at bounding box center [350, 119] width 6 height 5
radio input "true"
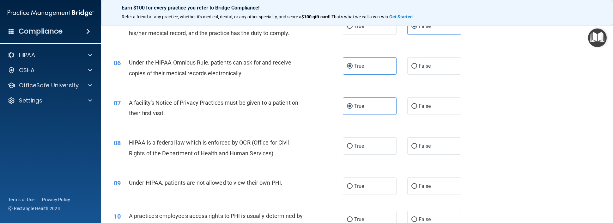
scroll to position [253, 0]
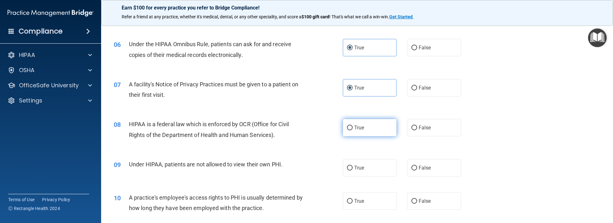
click at [363, 136] on label "True" at bounding box center [370, 127] width 54 height 17
click at [352, 130] on input "True" at bounding box center [350, 127] width 6 height 5
radio input "true"
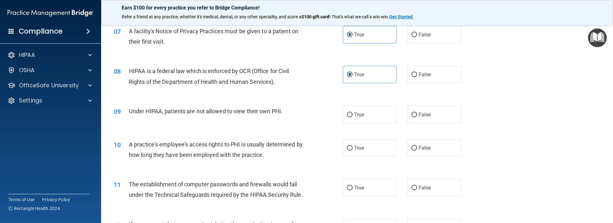
scroll to position [316, 0]
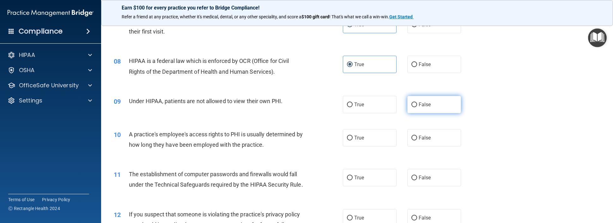
click at [421, 108] on label "False" at bounding box center [434, 104] width 54 height 17
click at [417, 107] on input "False" at bounding box center [414, 104] width 6 height 5
radio input "true"
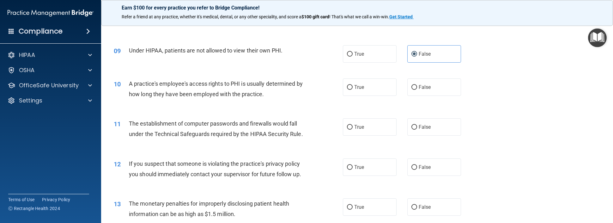
scroll to position [379, 0]
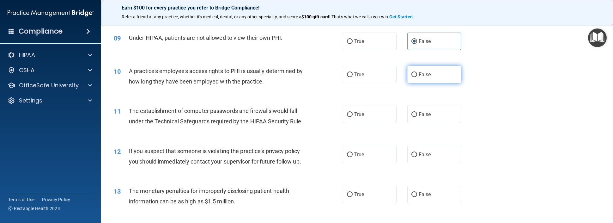
click at [427, 83] on label "False" at bounding box center [434, 74] width 54 height 17
click at [417, 77] on input "False" at bounding box center [414, 74] width 6 height 5
radio input "true"
click at [352, 123] on label "True" at bounding box center [370, 113] width 54 height 17
click at [352, 117] on input "True" at bounding box center [350, 114] width 6 height 5
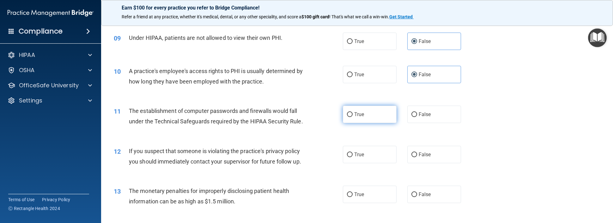
radio input "true"
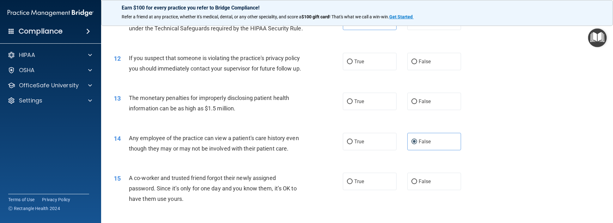
scroll to position [474, 0]
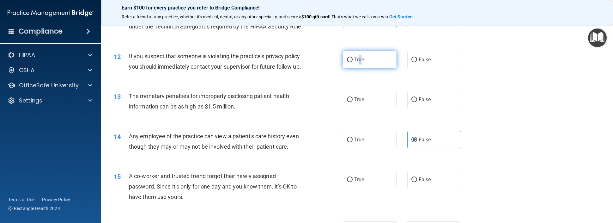
click at [357, 68] on label "True" at bounding box center [370, 59] width 54 height 17
click at [279, 117] on div "13 The monetary penalties for improperly disclosing patient health information …" at bounding box center [357, 103] width 496 height 40
drag, startPoint x: 356, startPoint y: 82, endPoint x: 333, endPoint y: 89, distance: 24.6
click at [356, 63] on span "True" at bounding box center [359, 60] width 10 height 6
click at [352, 62] on input "True" at bounding box center [350, 59] width 6 height 5
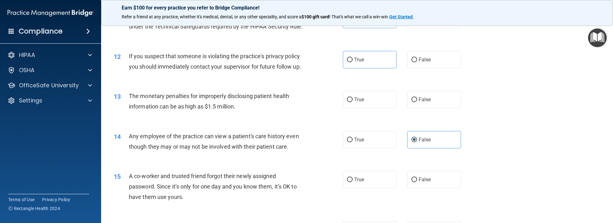
radio input "true"
click at [243, 83] on div "12 If you suspect that someone is violating the practice's privacy policy you s…" at bounding box center [357, 63] width 496 height 40
click at [359, 108] on label "True" at bounding box center [370, 99] width 54 height 17
click at [352, 102] on input "True" at bounding box center [350, 99] width 6 height 5
radio input "true"
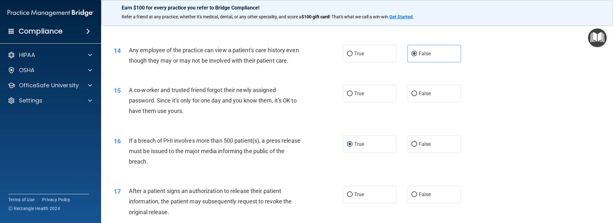
scroll to position [600, 0]
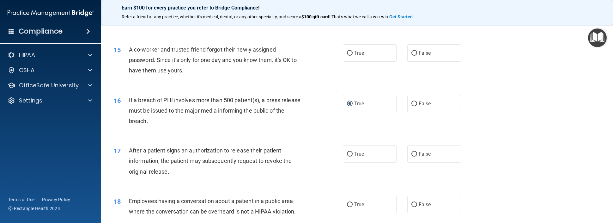
drag, startPoint x: 408, startPoint y: 84, endPoint x: 401, endPoint y: 82, distance: 7.0
click at [411, 56] on input "False" at bounding box center [414, 53] width 6 height 5
radio input "true"
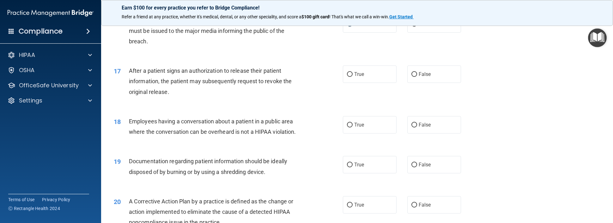
scroll to position [695, 0]
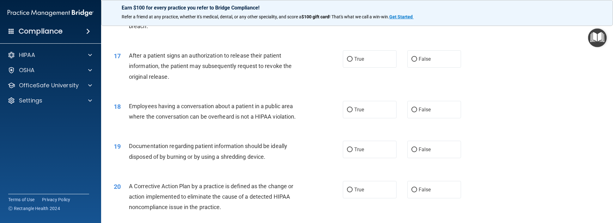
click at [337, 85] on div "17 After a patient signs an authorization to release their patient information,…" at bounding box center [228, 67] width 248 height 35
click at [354, 62] on span "True" at bounding box center [359, 59] width 10 height 6
click at [352, 62] on input "True" at bounding box center [350, 59] width 6 height 5
radio input "true"
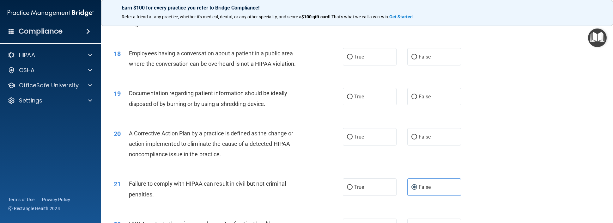
scroll to position [758, 0]
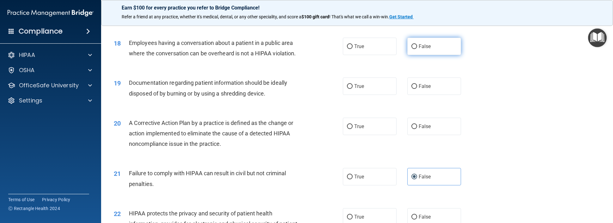
click at [445, 55] on label "False" at bounding box center [434, 46] width 54 height 17
click at [417, 49] on input "False" at bounding box center [414, 46] width 6 height 5
radio input "true"
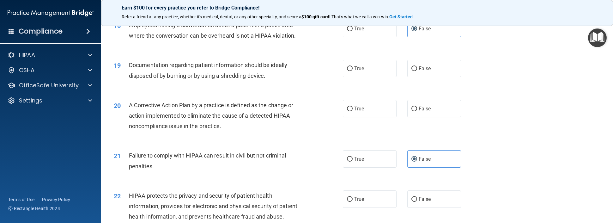
scroll to position [789, 0]
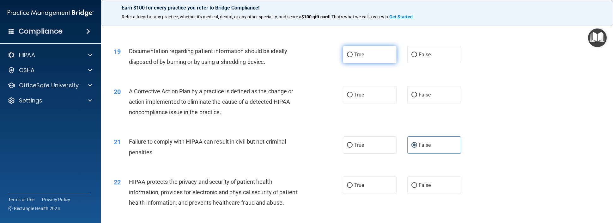
click at [347, 57] on input "True" at bounding box center [350, 54] width 6 height 5
radio input "true"
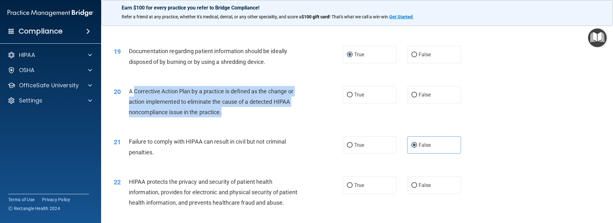
drag, startPoint x: 134, startPoint y: 124, endPoint x: 241, endPoint y: 139, distance: 108.4
click at [241, 117] on div "A Corrective Action Plan by a practice is defined as the change or action imple…" at bounding box center [218, 102] width 179 height 32
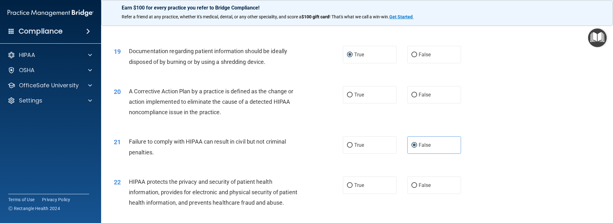
drag, startPoint x: 241, startPoint y: 139, endPoint x: 299, endPoint y: 154, distance: 59.4
click at [299, 129] on div "20 A Corrective Action Plan by a practice is defined as the change or action im…" at bounding box center [357, 103] width 496 height 51
click at [362, 103] on label "True" at bounding box center [370, 94] width 54 height 17
click at [352, 97] on input "True" at bounding box center [350, 95] width 6 height 5
radio input "true"
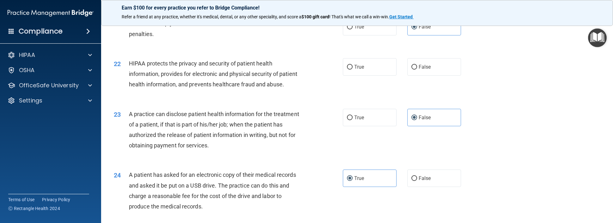
scroll to position [916, 0]
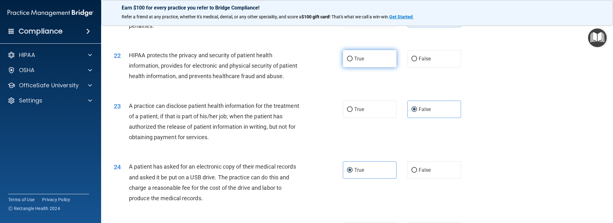
click at [371, 67] on label "True" at bounding box center [370, 58] width 54 height 17
click at [352, 61] on input "True" at bounding box center [350, 59] width 6 height 5
radio input "true"
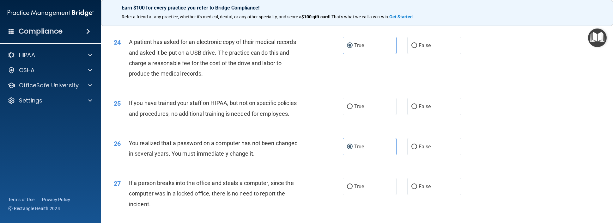
scroll to position [1105, 0]
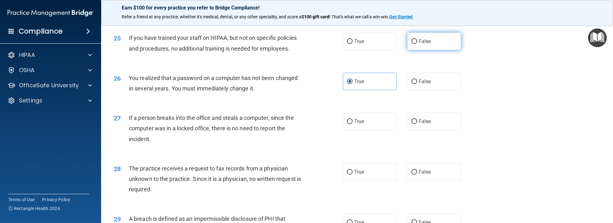
click at [438, 50] on label "False" at bounding box center [434, 41] width 54 height 17
click at [417, 44] on input "False" at bounding box center [414, 41] width 6 height 5
radio input "true"
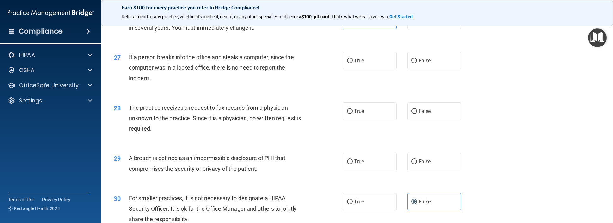
scroll to position [1168, 0]
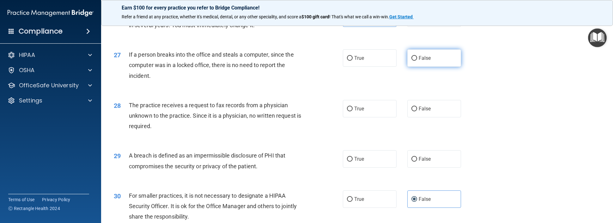
click at [420, 61] on span "False" at bounding box center [424, 58] width 12 height 6
click at [417, 61] on input "False" at bounding box center [414, 58] width 6 height 5
radio input "true"
click at [458, 117] on div "True False" at bounding box center [407, 108] width 129 height 17
click at [443, 117] on label "False" at bounding box center [434, 108] width 54 height 17
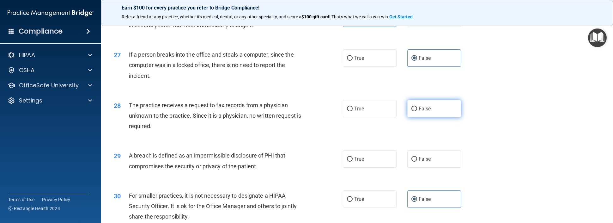
click at [417, 111] on input "False" at bounding box center [414, 108] width 6 height 5
radio input "true"
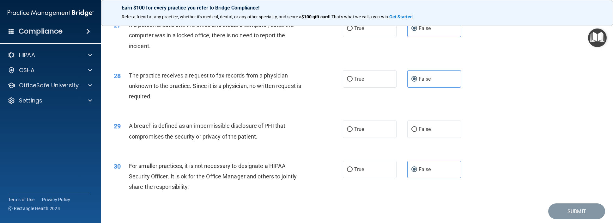
scroll to position [1232, 0]
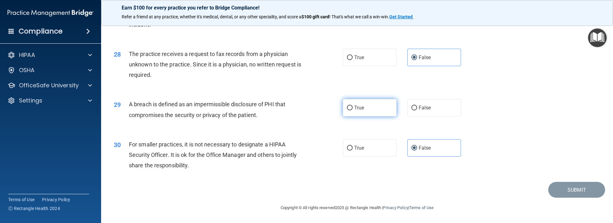
click at [354, 111] on span "True" at bounding box center [359, 108] width 10 height 6
click at [352, 110] on input "True" at bounding box center [350, 107] width 6 height 5
radio input "true"
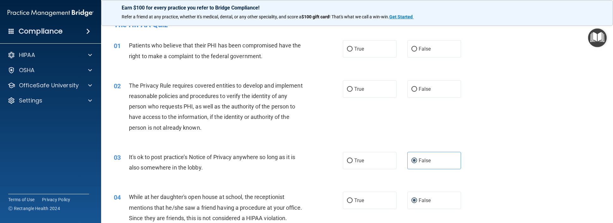
scroll to position [0, 0]
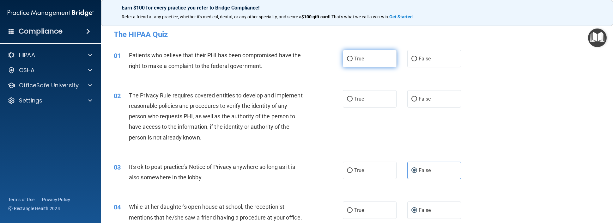
click at [349, 63] on label "True" at bounding box center [370, 58] width 54 height 17
click at [349, 61] on input "True" at bounding box center [350, 59] width 6 height 5
radio input "true"
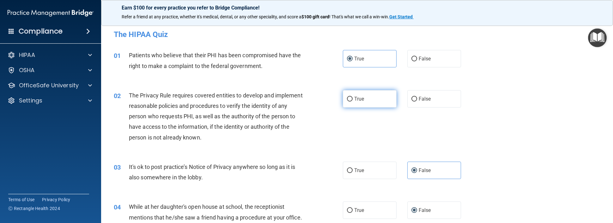
click at [386, 96] on label "True" at bounding box center [370, 98] width 54 height 17
click at [352, 97] on input "True" at bounding box center [350, 99] width 6 height 5
radio input "true"
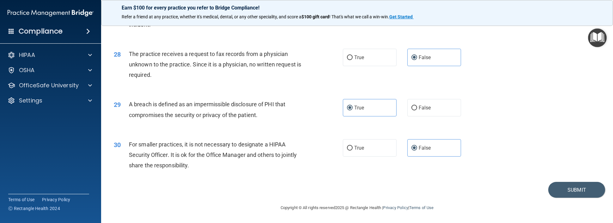
scroll to position [1251, 0]
click at [563, 190] on button "Submit" at bounding box center [576, 190] width 57 height 16
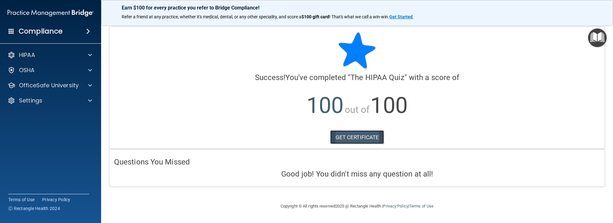
click at [357, 138] on link "GET CERTIFICATE" at bounding box center [357, 137] width 54 height 14
click at [84, 98] on div at bounding box center [89, 101] width 16 height 8
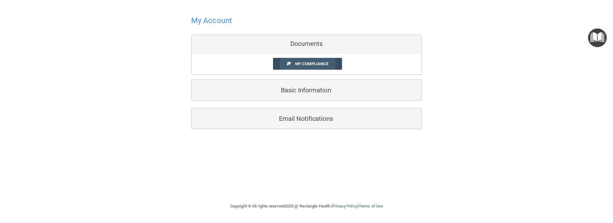
click at [324, 62] on span "My Compliance" at bounding box center [311, 63] width 33 height 5
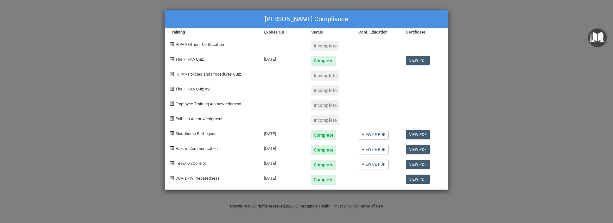
click at [503, 93] on div "[PERSON_NAME] Compliance Training Expires On Status Cont. Education Certificate…" at bounding box center [306, 111] width 613 height 223
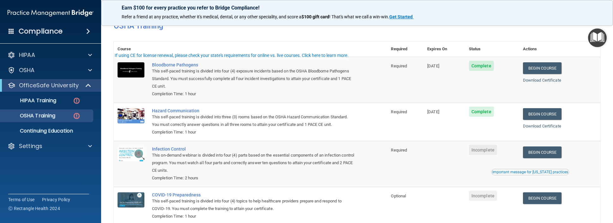
scroll to position [67, 0]
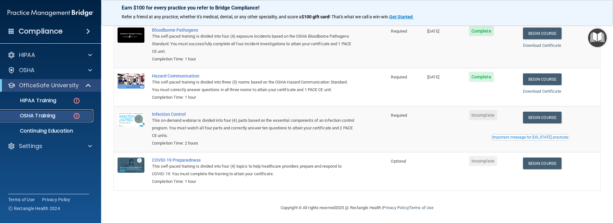
click at [73, 114] on img at bounding box center [77, 116] width 8 height 8
click at [42, 105] on link "HIPAA Training" at bounding box center [43, 100] width 99 height 13
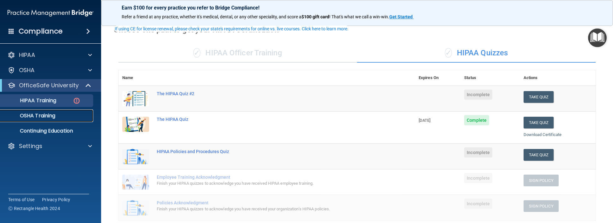
scroll to position [35, 0]
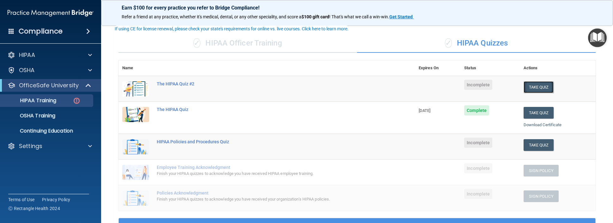
drag, startPoint x: 529, startPoint y: 87, endPoint x: 525, endPoint y: 86, distance: 4.1
click at [528, 87] on button "Take Quiz" at bounding box center [538, 87] width 30 height 12
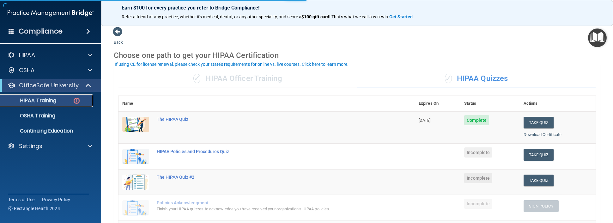
click at [66, 101] on div "HIPAA Training" at bounding box center [47, 100] width 86 height 6
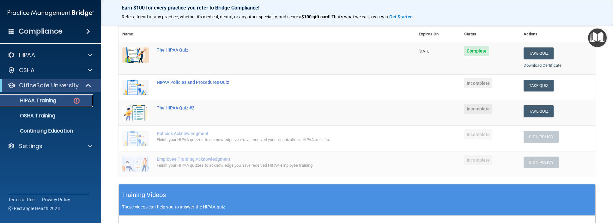
scroll to position [63, 0]
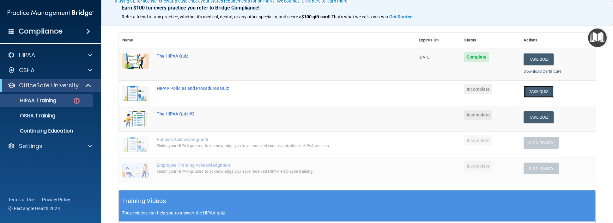
click at [541, 94] on button "Take Quiz" at bounding box center [538, 92] width 30 height 12
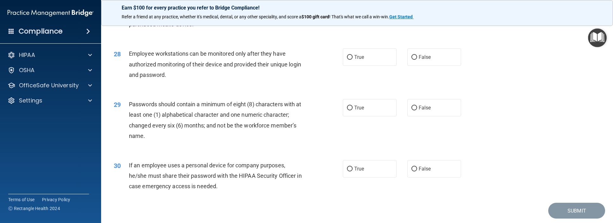
scroll to position [1352, 0]
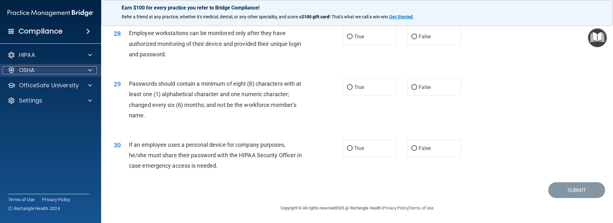
click at [28, 72] on p "OSHA" at bounding box center [27, 70] width 16 height 8
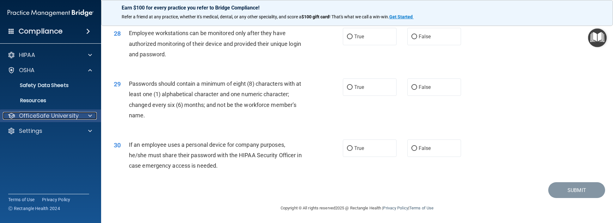
click at [55, 113] on p "OfficeSafe University" at bounding box center [49, 116] width 60 height 8
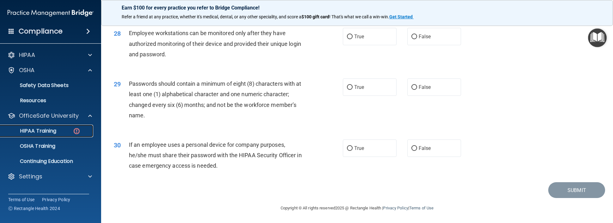
click at [59, 133] on div "HIPAA Training" at bounding box center [47, 131] width 86 height 6
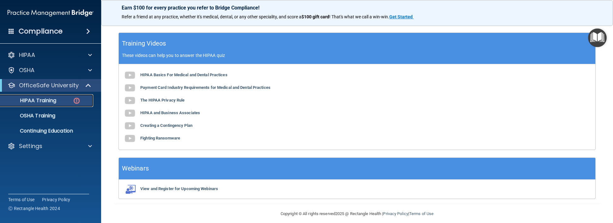
scroll to position [221, 0]
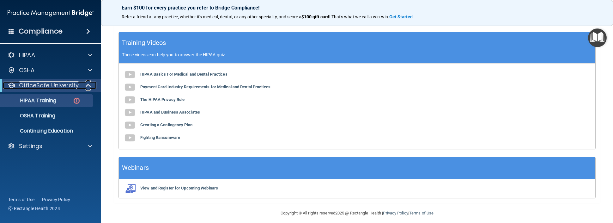
click at [90, 88] on span at bounding box center [88, 85] width 5 height 8
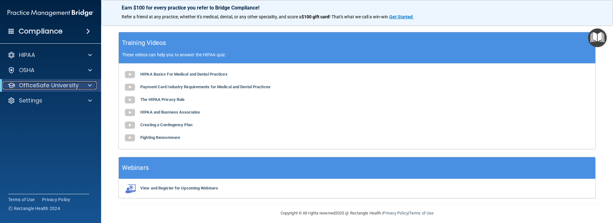
click at [88, 85] on span at bounding box center [90, 85] width 4 height 8
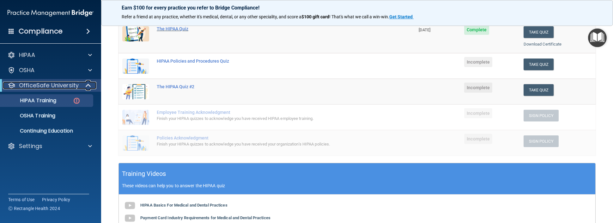
scroll to position [0, 0]
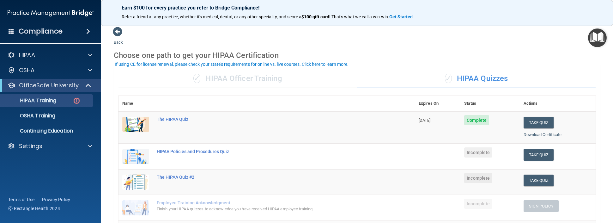
click at [248, 81] on div "✓ HIPAA Officer Training" at bounding box center [237, 78] width 238 height 19
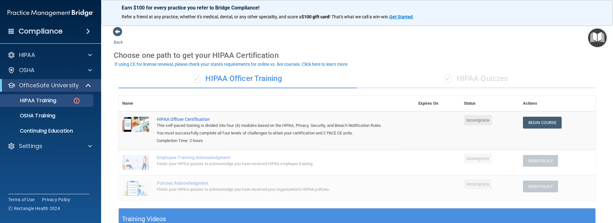
click at [496, 79] on div "✓ HIPAA Quizzes" at bounding box center [476, 78] width 238 height 19
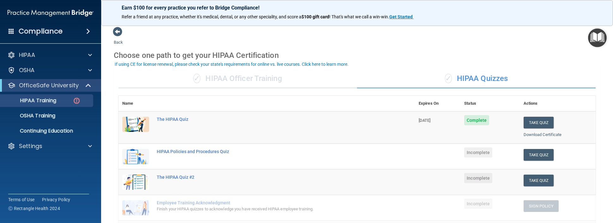
click at [260, 84] on div "✓ HIPAA Officer Training" at bounding box center [237, 78] width 238 height 19
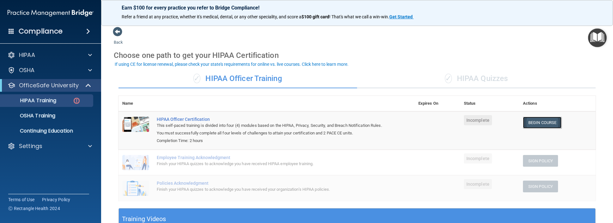
click at [534, 123] on link "Begin Course" at bounding box center [542, 123] width 39 height 12
click at [45, 147] on div "Settings" at bounding box center [42, 146] width 78 height 8
click at [39, 170] on link "Sign Out" at bounding box center [43, 176] width 99 height 13
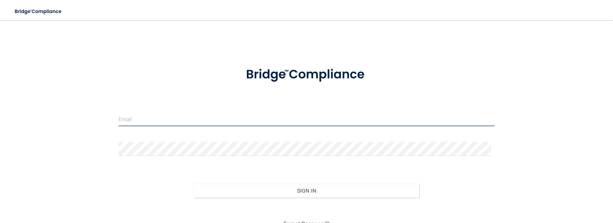
type input "[PERSON_NAME][EMAIL_ADDRESS][DOMAIN_NAME]"
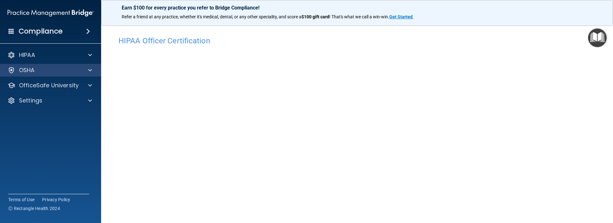
click at [45, 75] on div "OSHA" at bounding box center [50, 70] width 101 height 13
click at [50, 76] on div "OSHA" at bounding box center [50, 70] width 101 height 13
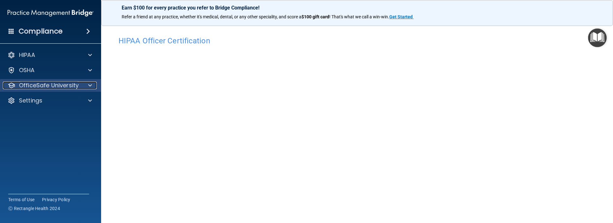
click at [52, 85] on p "OfficeSafe University" at bounding box center [49, 85] width 60 height 8
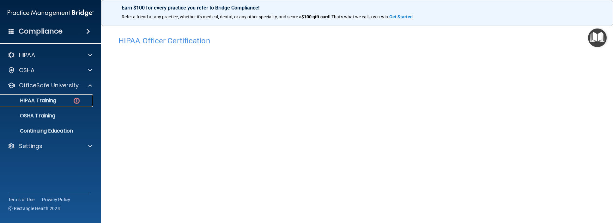
click at [59, 102] on div "HIPAA Training" at bounding box center [47, 100] width 86 height 6
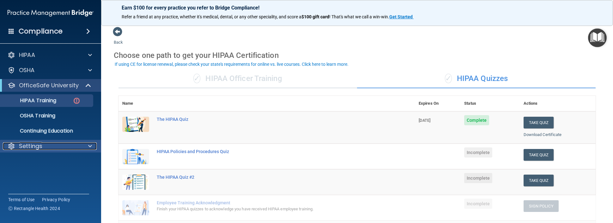
click at [35, 147] on p "Settings" at bounding box center [30, 146] width 23 height 8
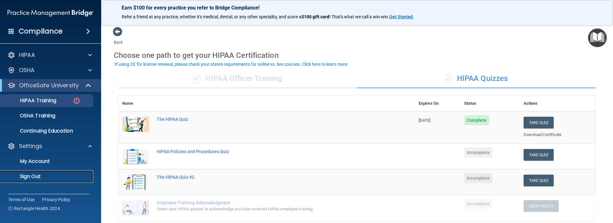
click at [40, 176] on p "Sign Out" at bounding box center [47, 176] width 86 height 6
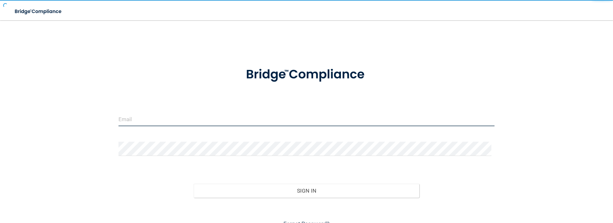
type input "[PERSON_NAME][EMAIL_ADDRESS][DOMAIN_NAME]"
